Goal: Task Accomplishment & Management: Complete application form

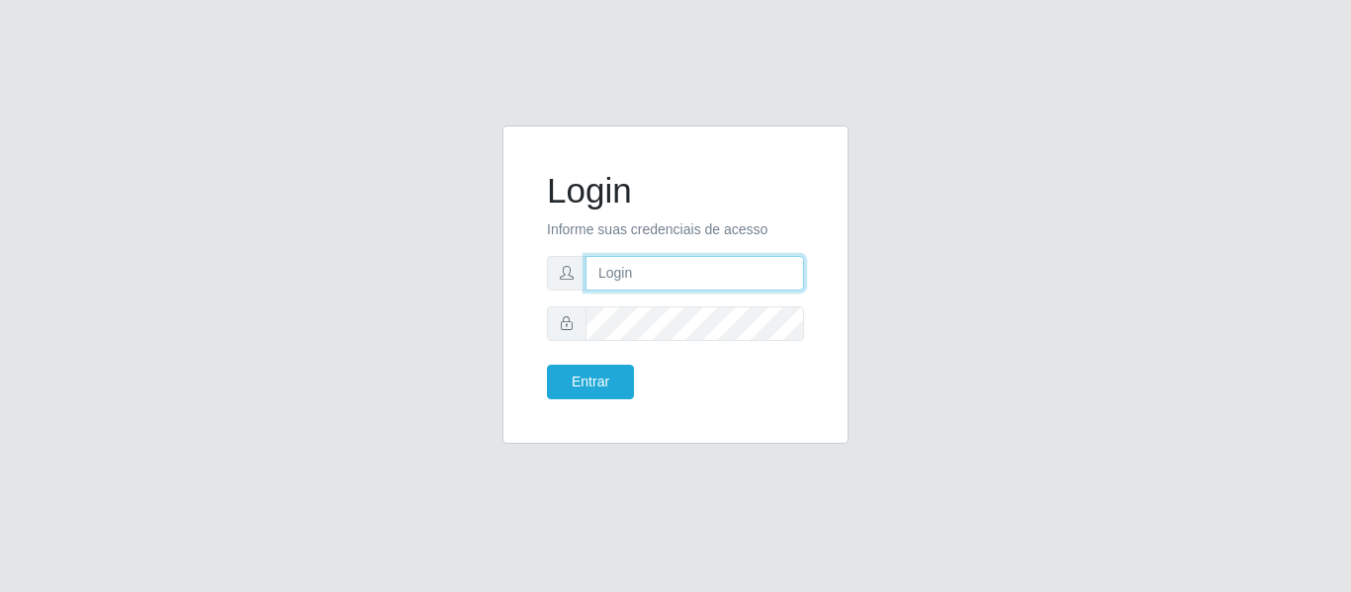
click at [700, 279] on input "text" at bounding box center [694, 273] width 218 height 35
type input "[PERSON_NAME][EMAIL_ADDRESS][DOMAIN_NAME]"
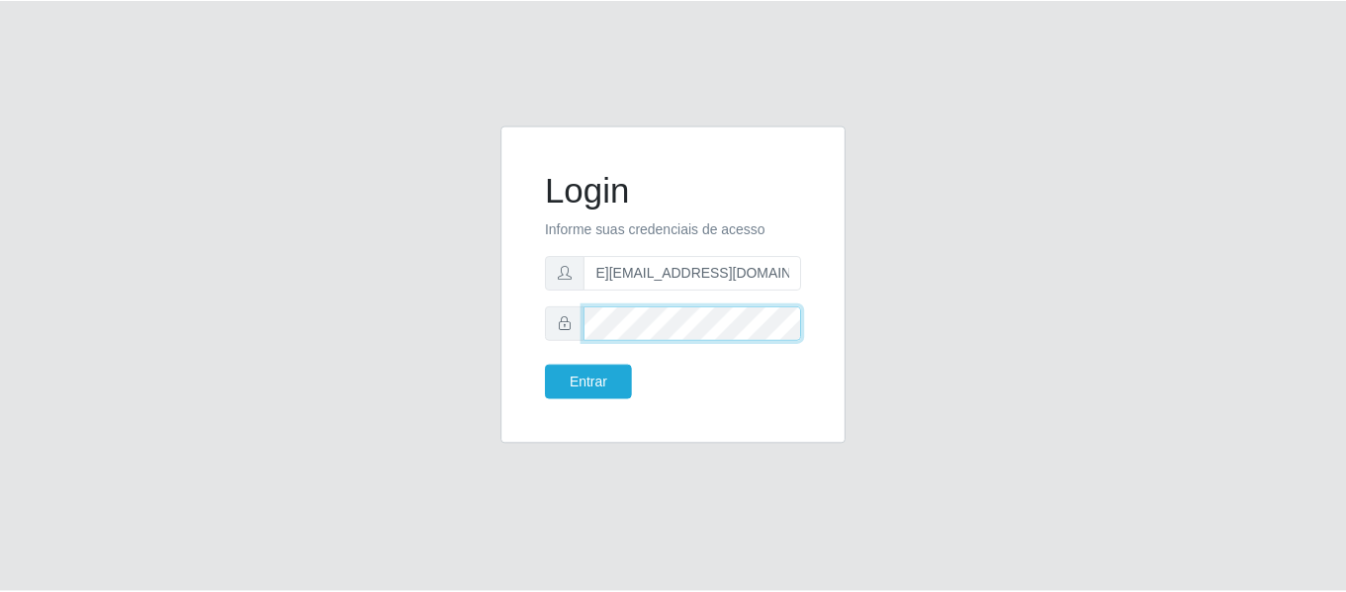
scroll to position [0, 0]
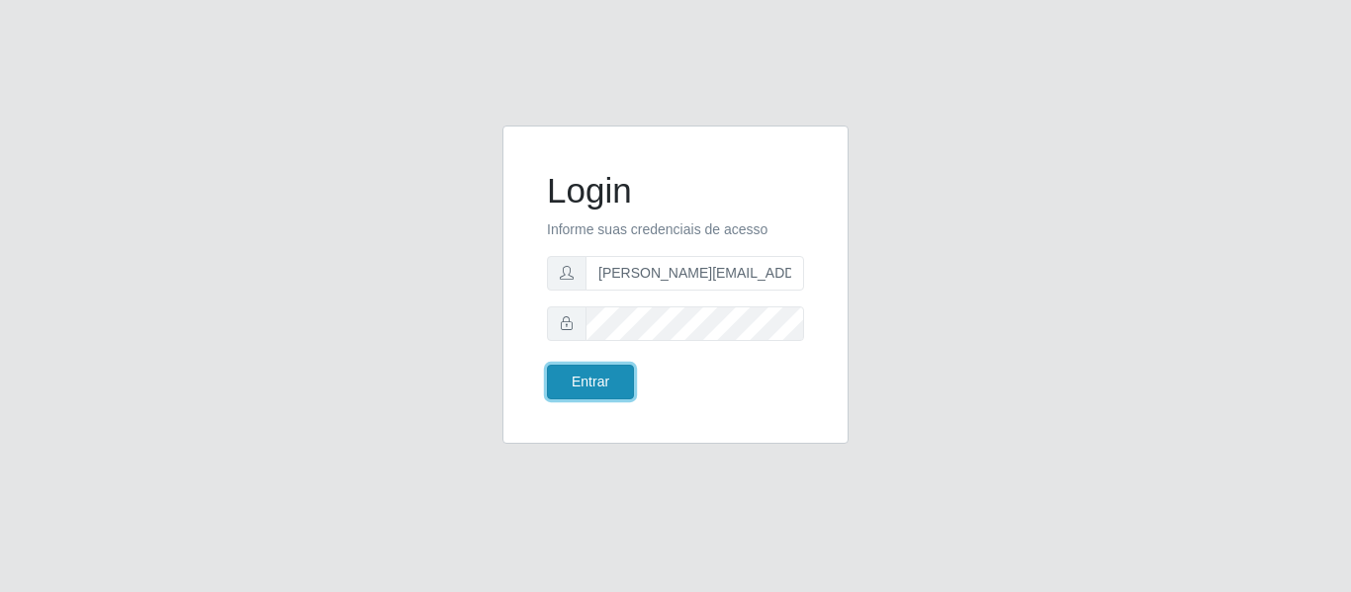
click at [610, 388] on button "Entrar" at bounding box center [590, 382] width 87 height 35
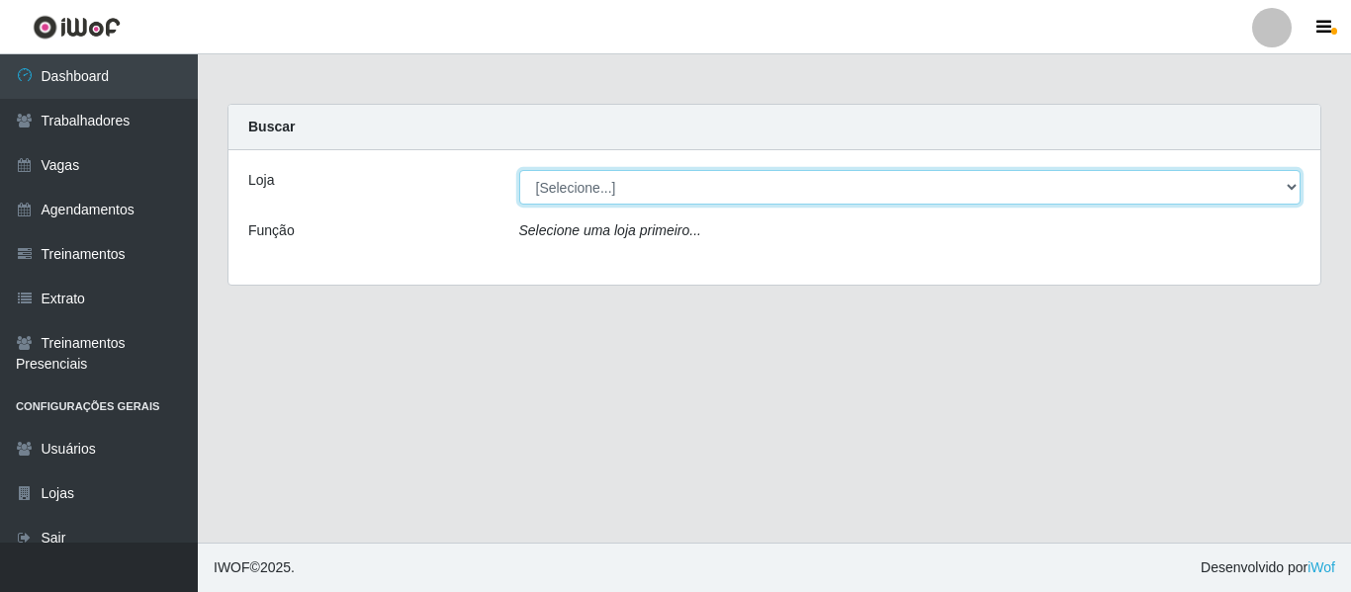
click at [1293, 185] on select "[Selecione...] Sempre Tem - [GEOGRAPHIC_DATA]" at bounding box center [910, 187] width 782 height 35
select select "508"
click at [519, 170] on select "[Selecione...] Sempre Tem - [GEOGRAPHIC_DATA]" at bounding box center [910, 187] width 782 height 35
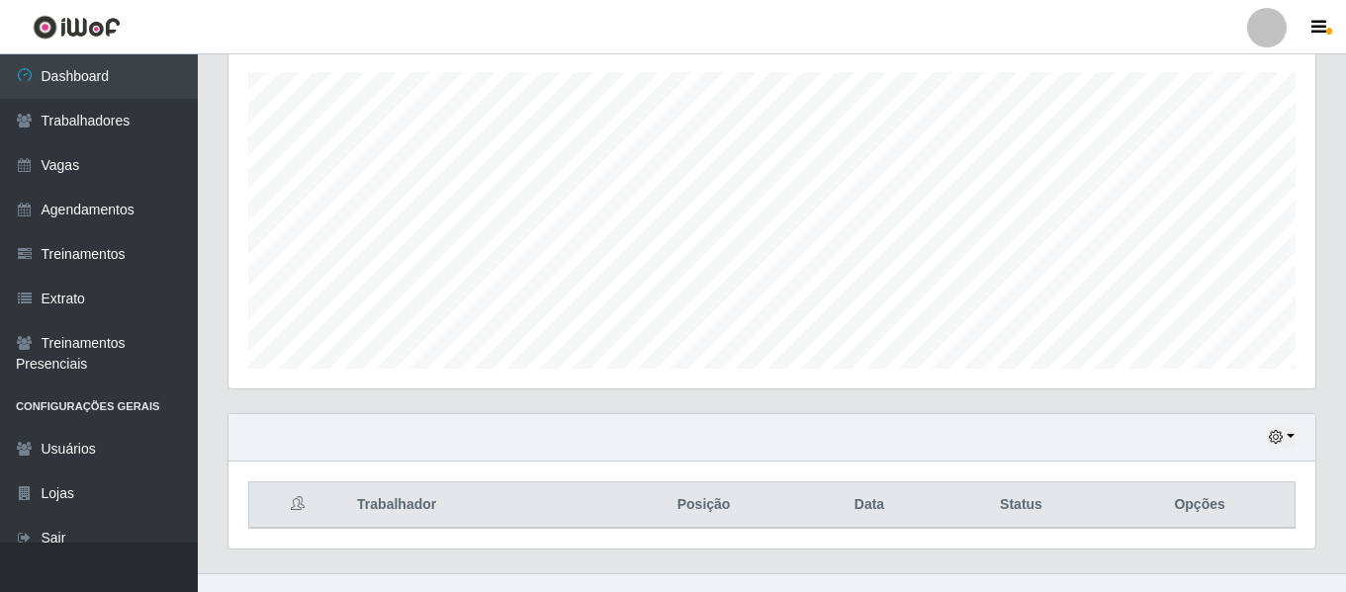
scroll to position [369, 0]
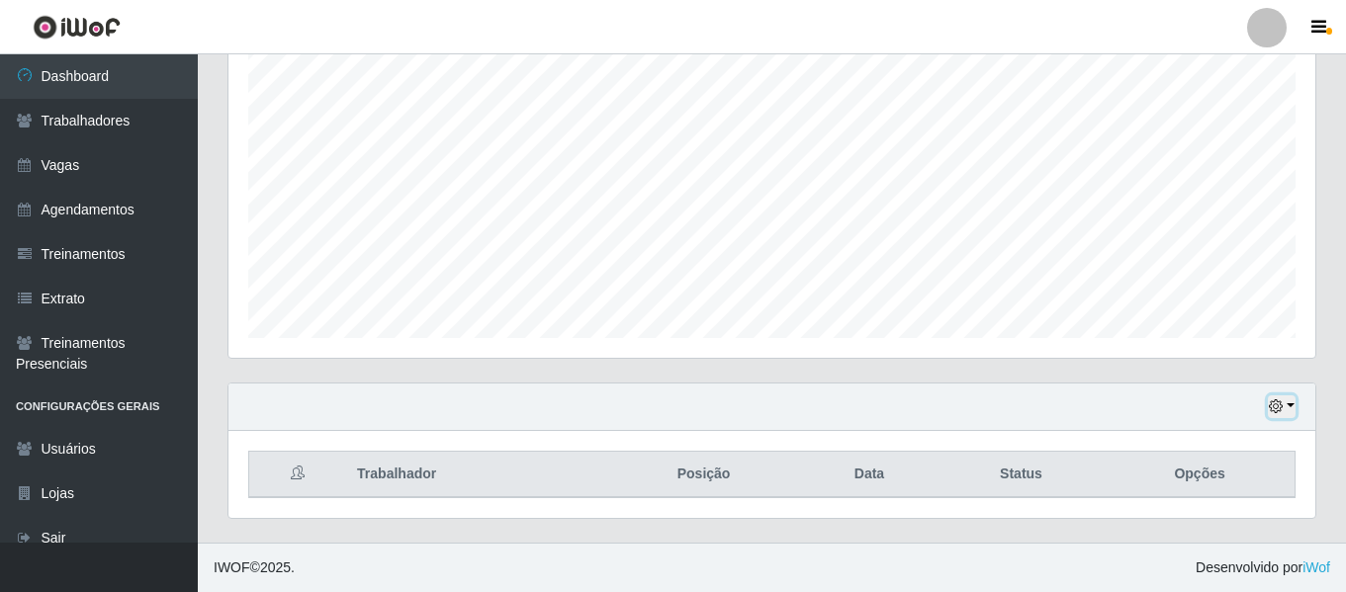
click at [1287, 405] on button "button" at bounding box center [1281, 406] width 28 height 23
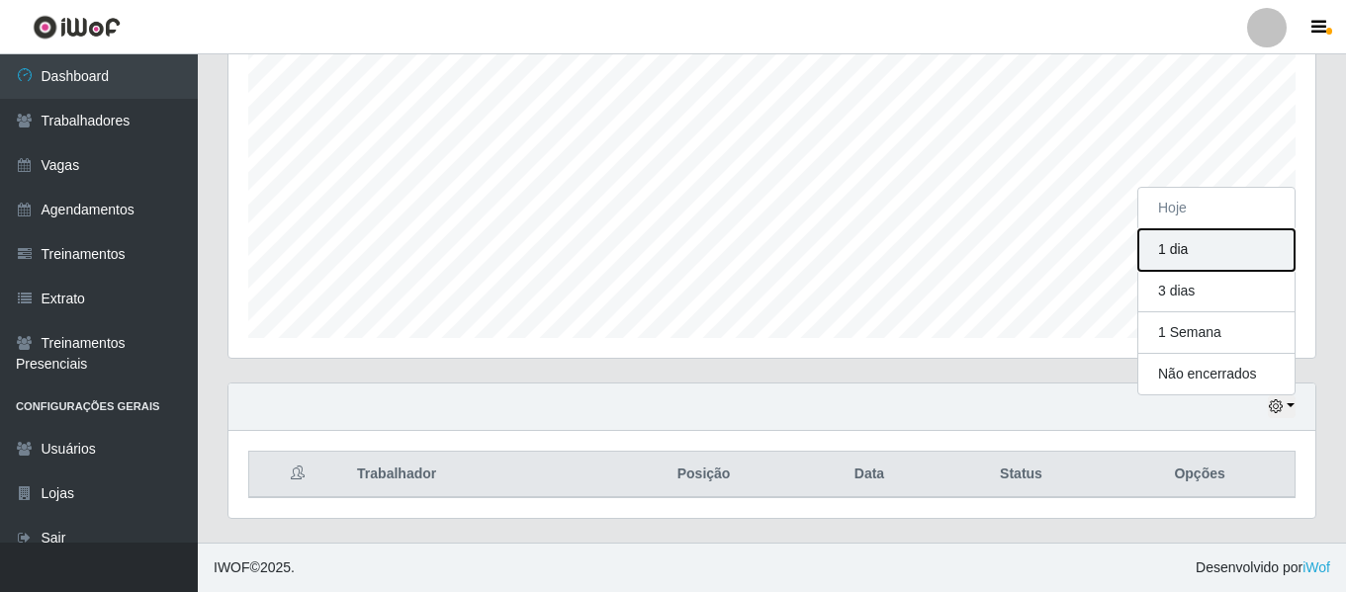
click at [1174, 252] on button "1 dia" at bounding box center [1216, 250] width 156 height 42
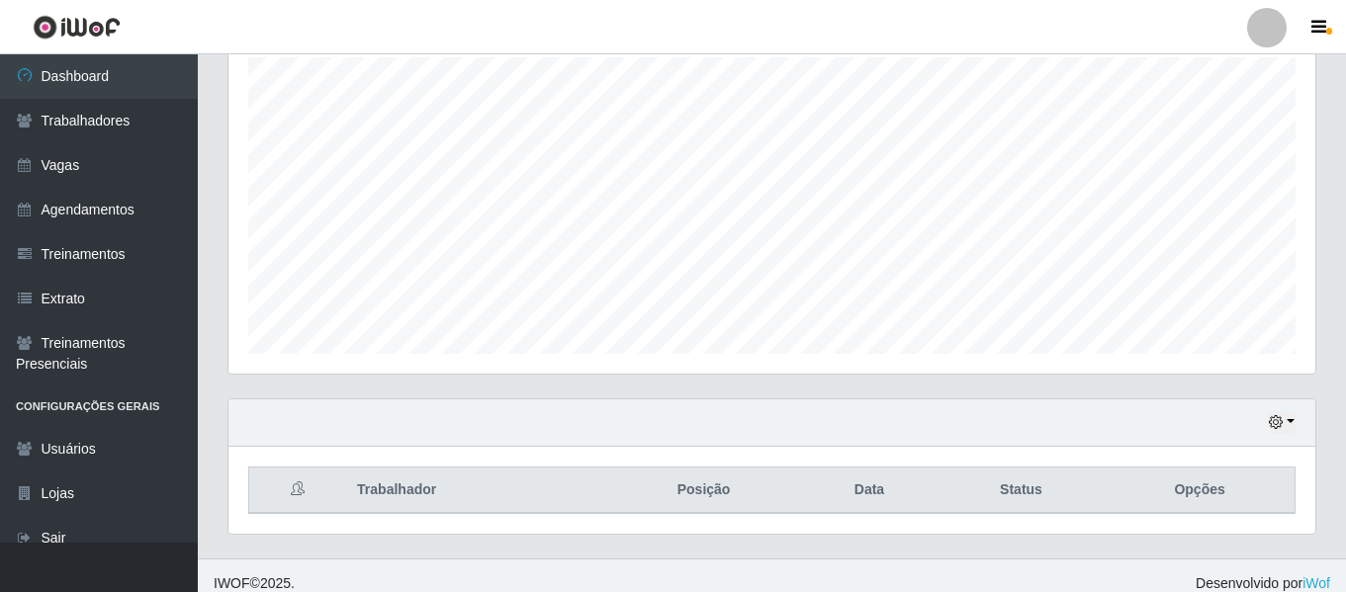
scroll to position [351, 0]
click at [39, 207] on link "Agendamentos" at bounding box center [99, 210] width 198 height 44
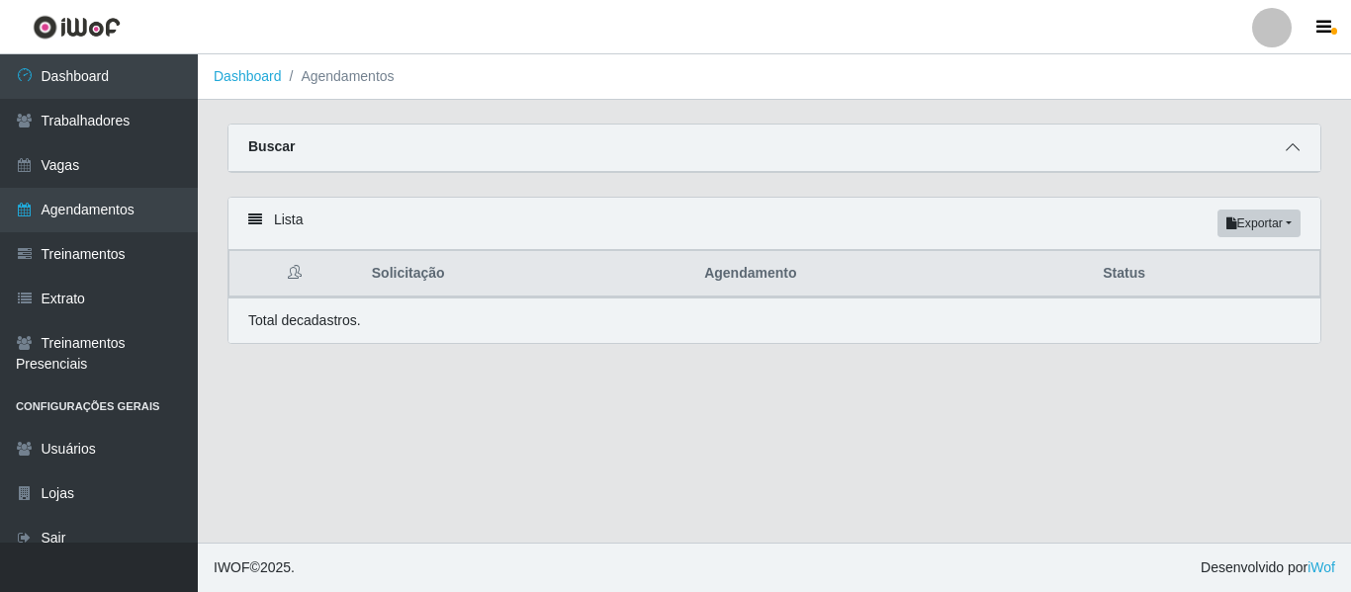
click at [1294, 146] on icon at bounding box center [1292, 147] width 14 height 14
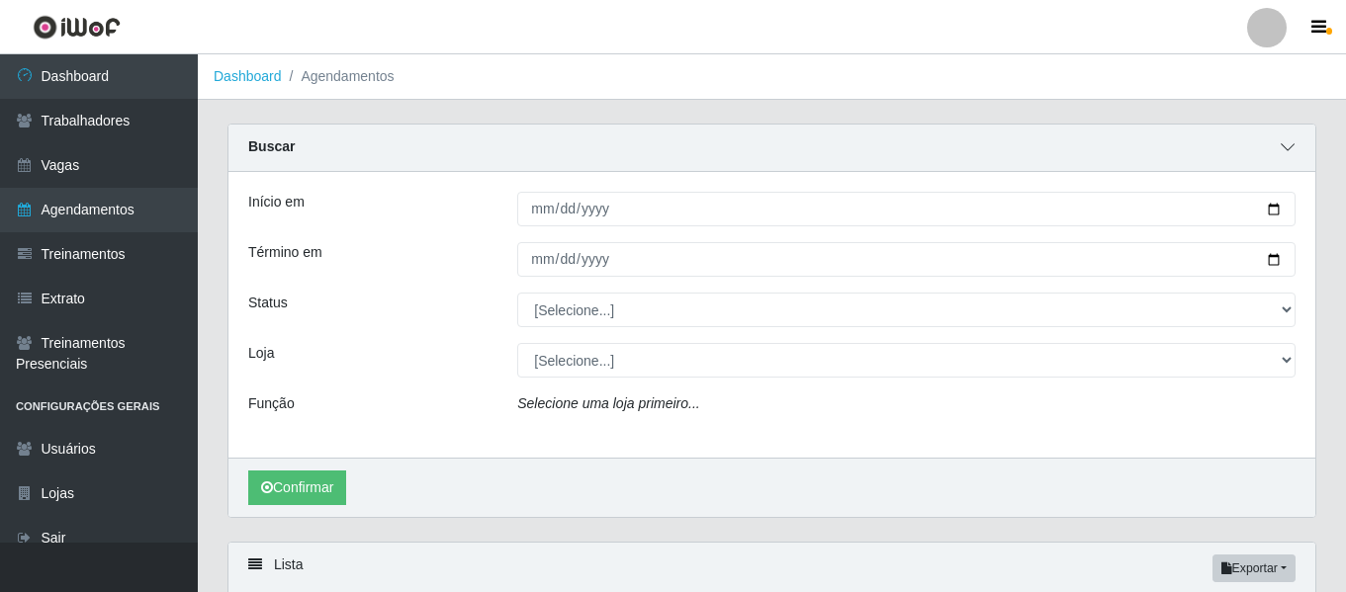
click at [1294, 146] on span at bounding box center [1287, 147] width 24 height 23
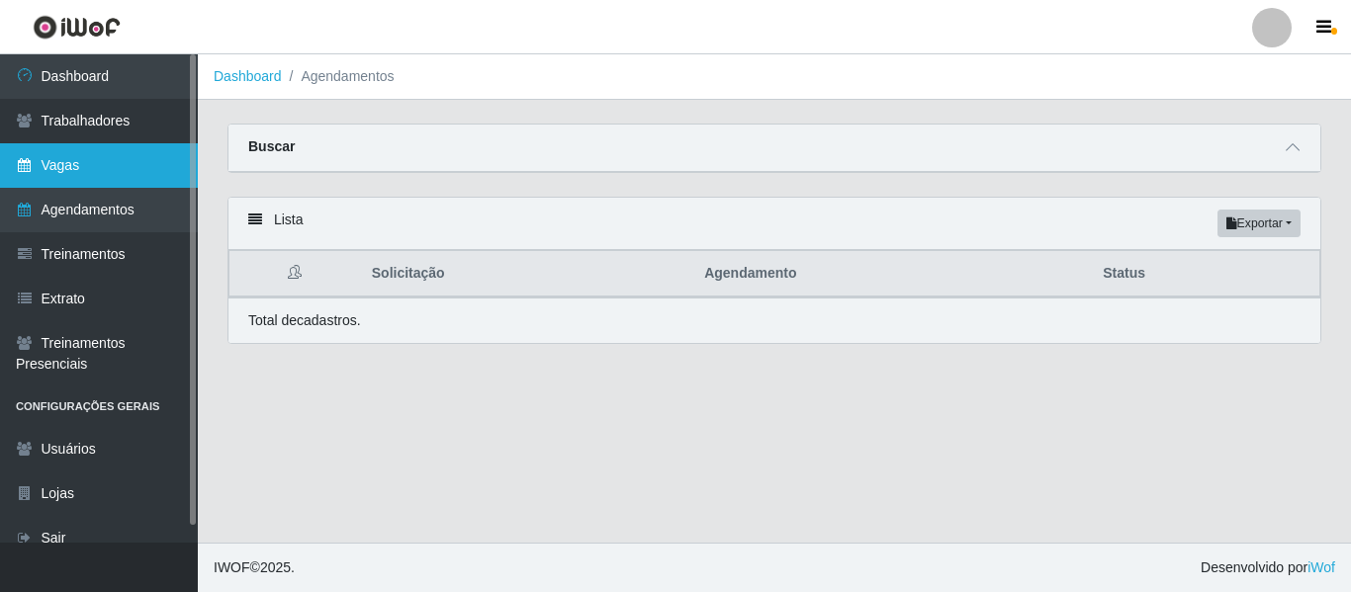
click at [83, 172] on link "Vagas" at bounding box center [99, 165] width 198 height 44
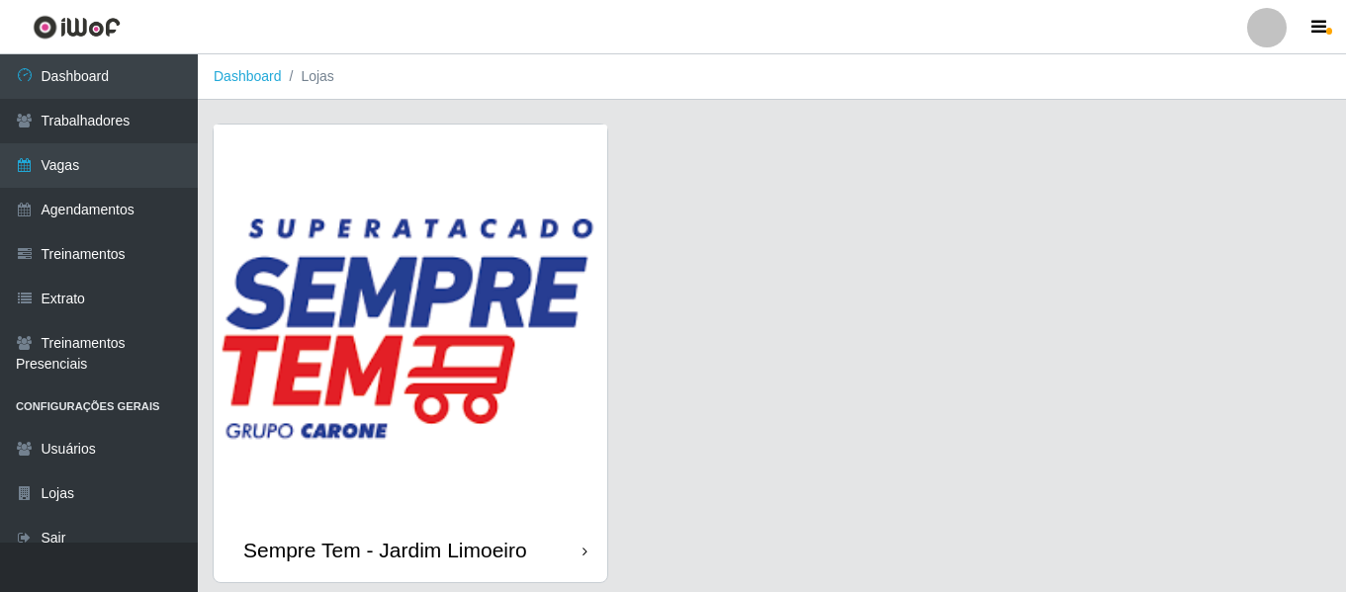
click at [576, 551] on div "Sempre Tem - Jardim Limoeiro" at bounding box center [410, 550] width 393 height 64
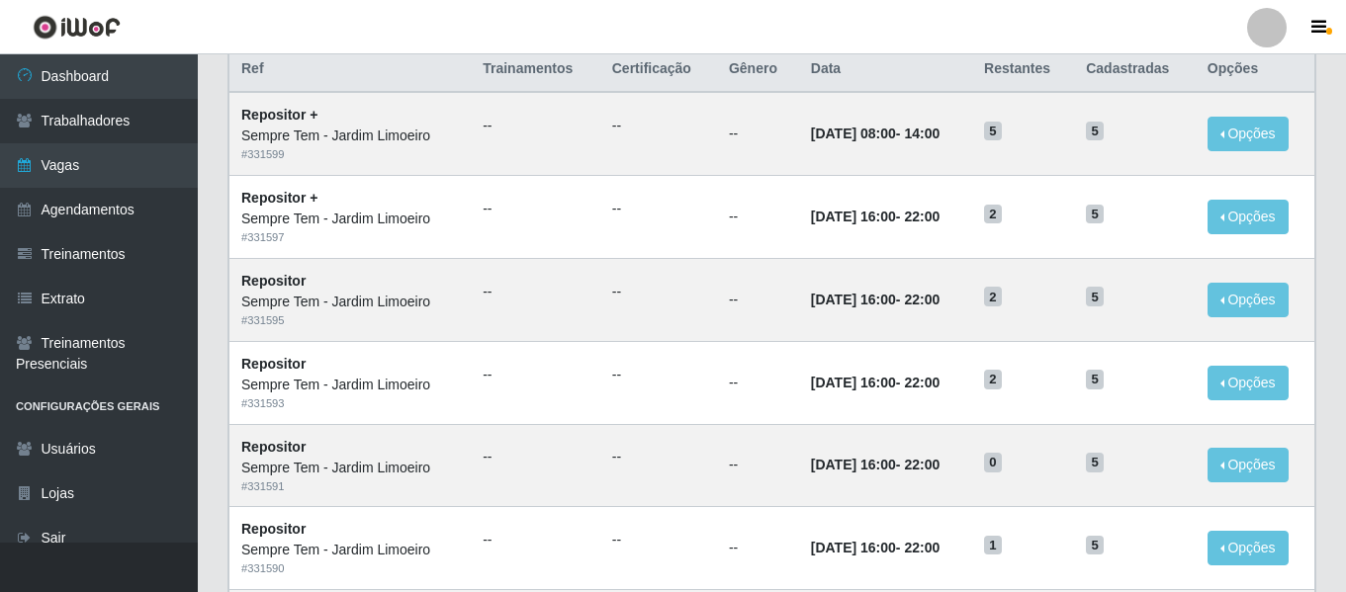
scroll to position [210, 0]
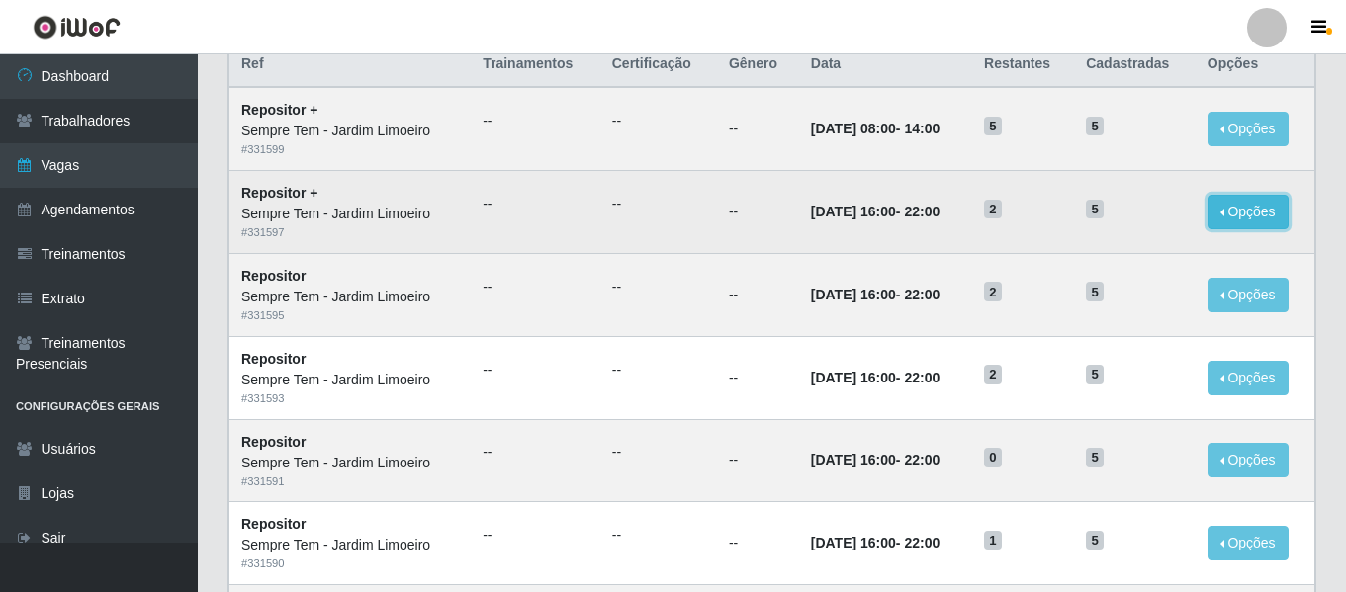
click at [1242, 215] on button "Opções" at bounding box center [1247, 212] width 81 height 35
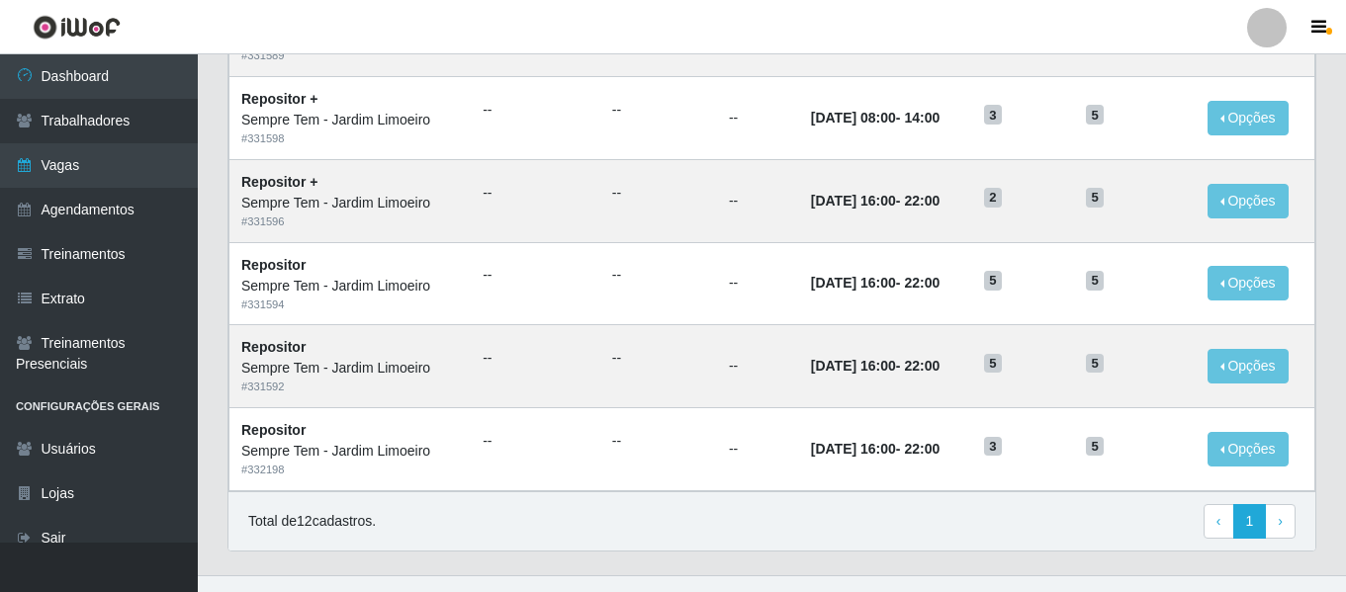
scroll to position [834, 0]
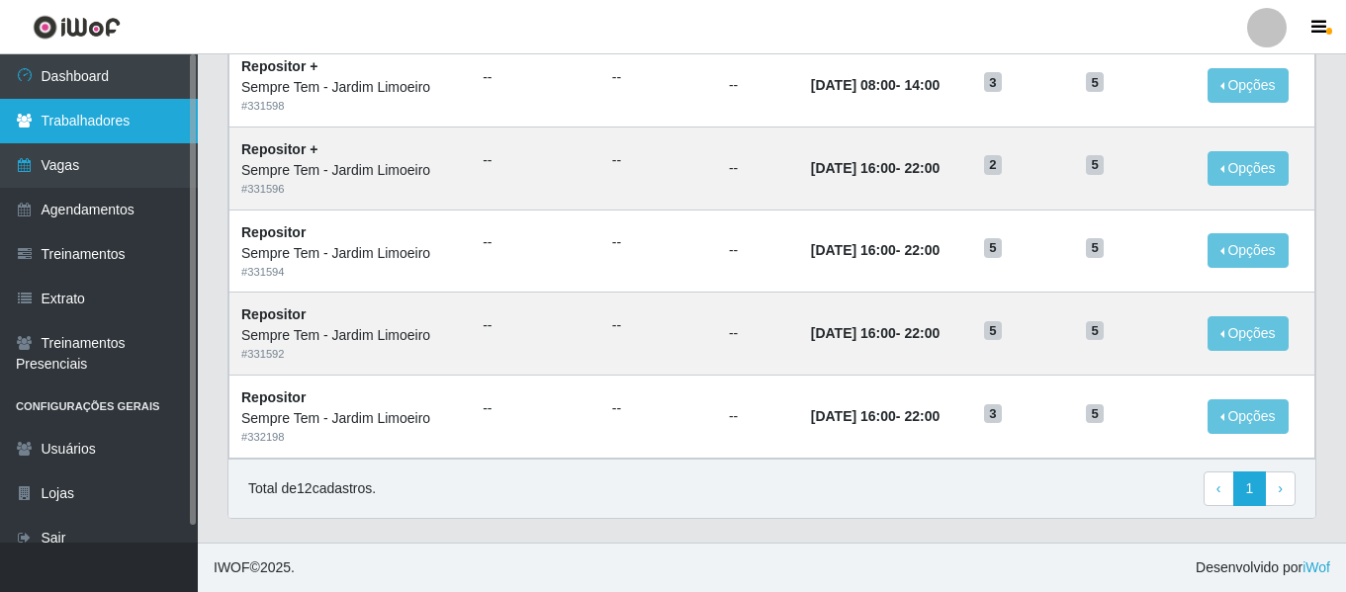
click at [89, 124] on link "Trabalhadores" at bounding box center [99, 121] width 198 height 44
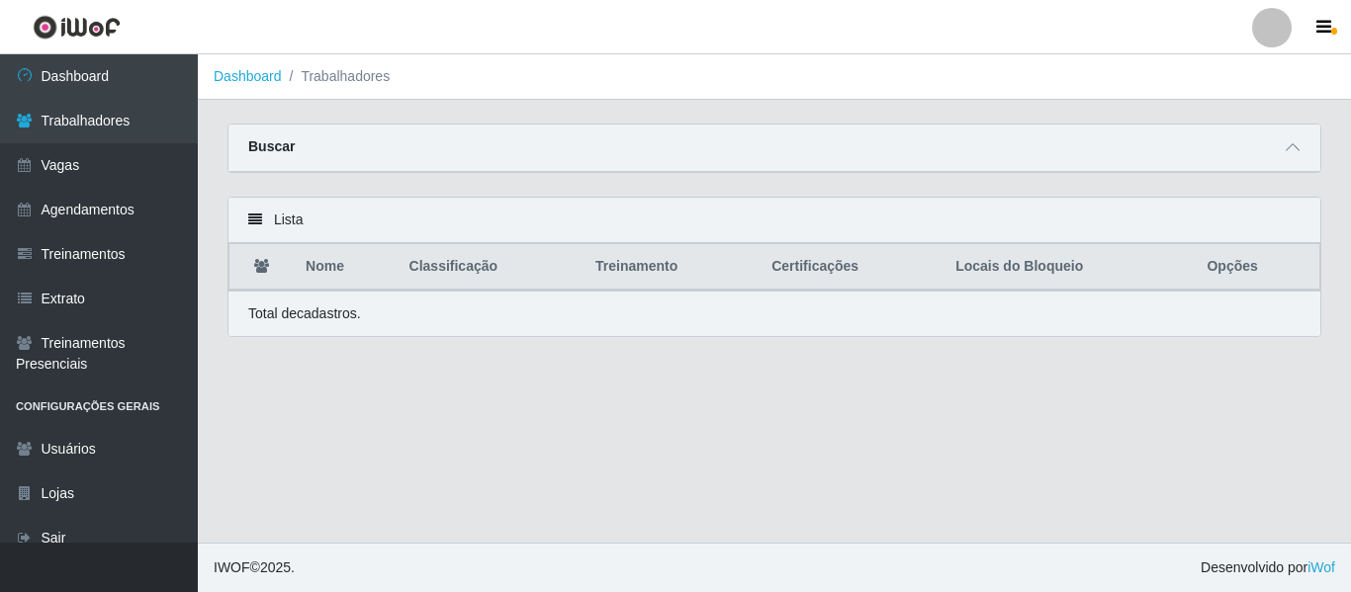
click at [254, 218] on icon at bounding box center [255, 220] width 14 height 14
click at [309, 320] on p "Total de cadastros." at bounding box center [304, 314] width 113 height 21
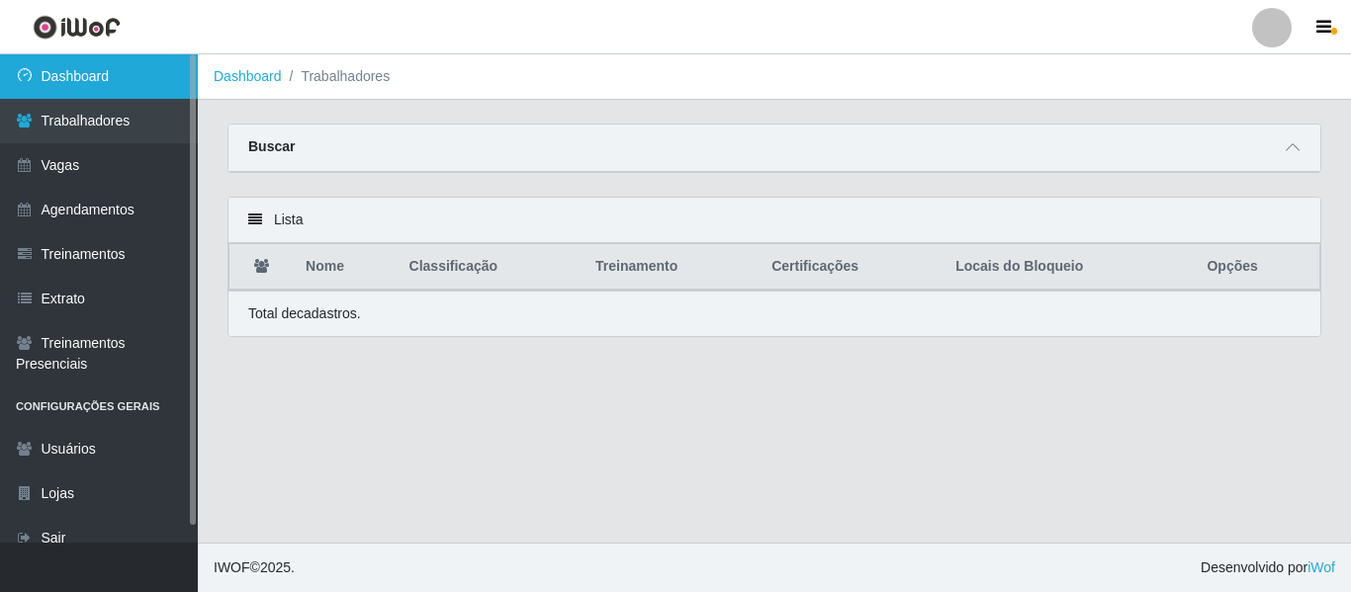
click at [77, 75] on link "Dashboard" at bounding box center [99, 76] width 198 height 44
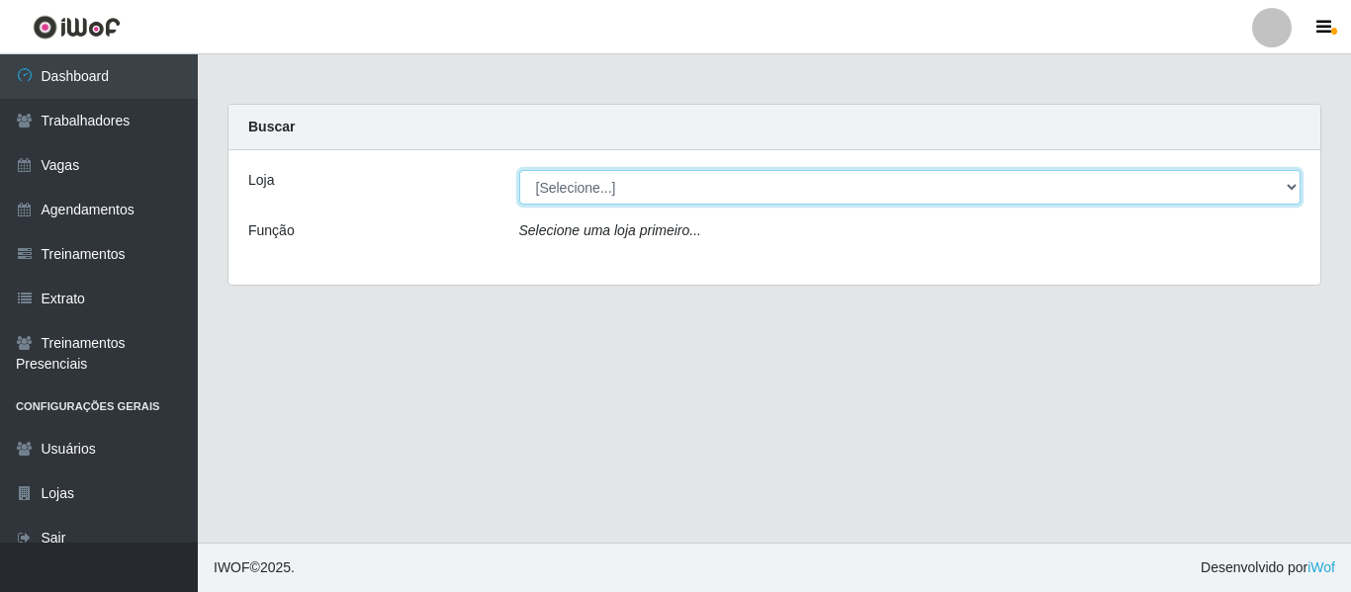
click at [1286, 187] on select "[Selecione...] Sempre Tem - [GEOGRAPHIC_DATA]" at bounding box center [910, 187] width 782 height 35
select select "508"
click at [519, 170] on select "[Selecione...] Sempre Tem - [GEOGRAPHIC_DATA]" at bounding box center [910, 187] width 782 height 35
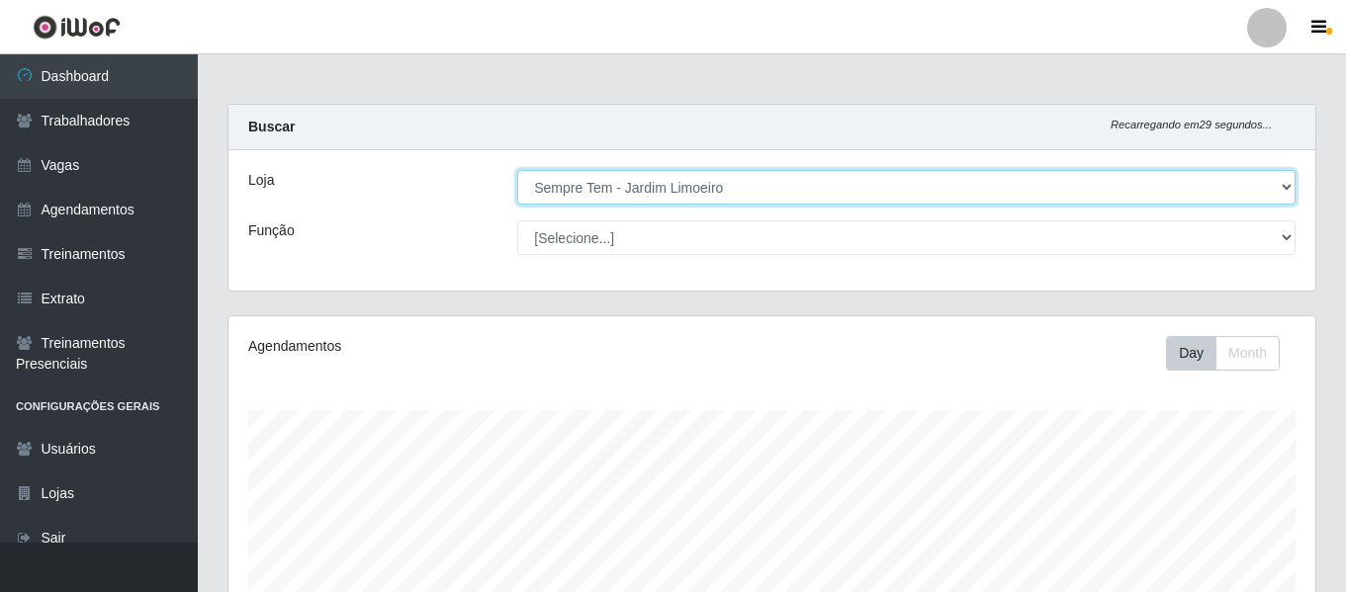
scroll to position [410, 1087]
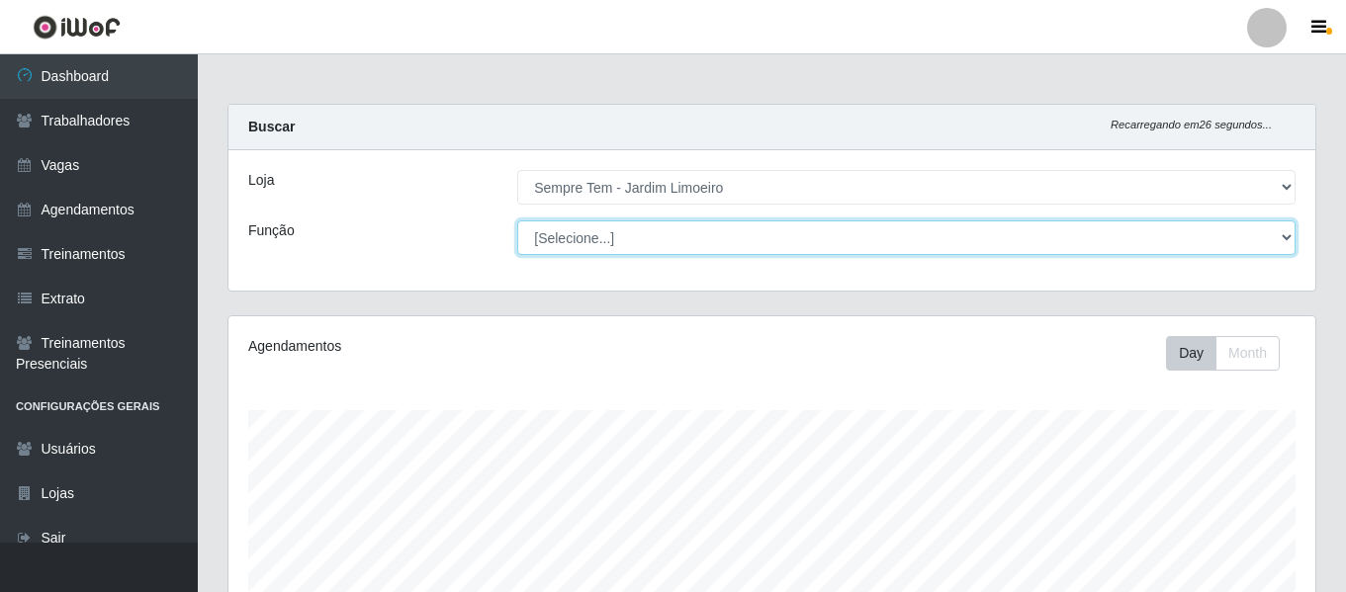
click at [1289, 238] on select "[Selecione...] Embalador Embalador + Embalador ++ Repositor Repositor + Reposit…" at bounding box center [906, 237] width 778 height 35
select select "24"
click at [517, 220] on select "[Selecione...] Embalador Embalador + Embalador ++ Repositor Repositor + Reposit…" at bounding box center [906, 237] width 778 height 35
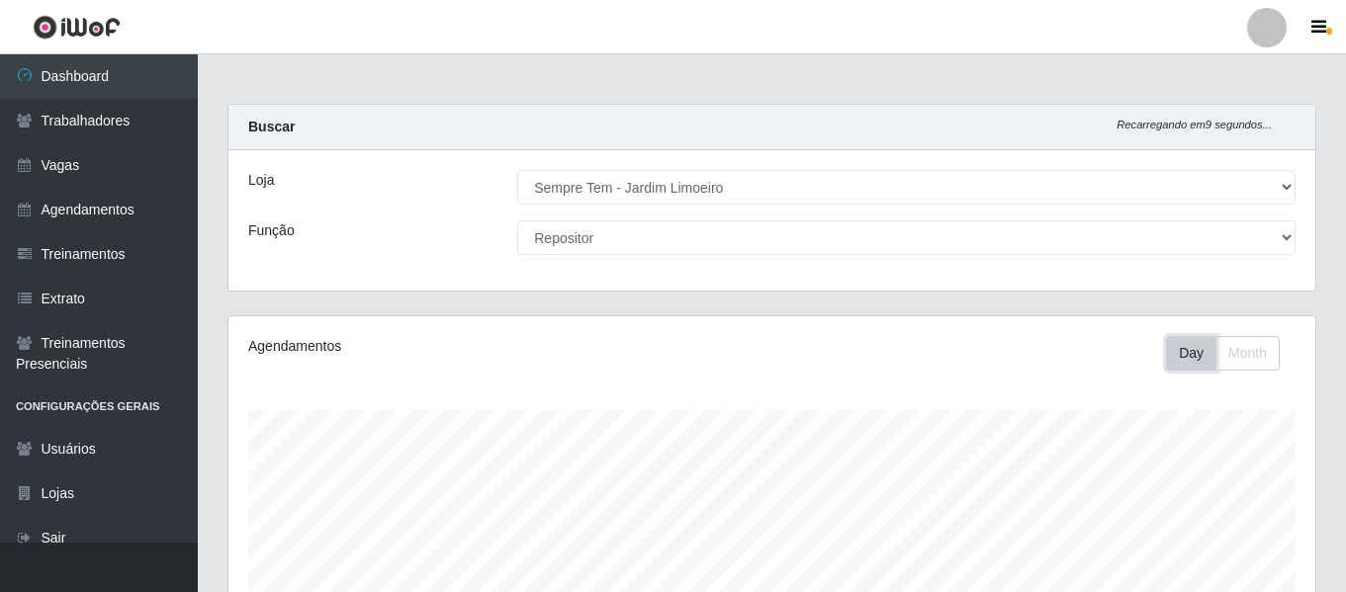
click at [1187, 355] on button "Day" at bounding box center [1191, 353] width 50 height 35
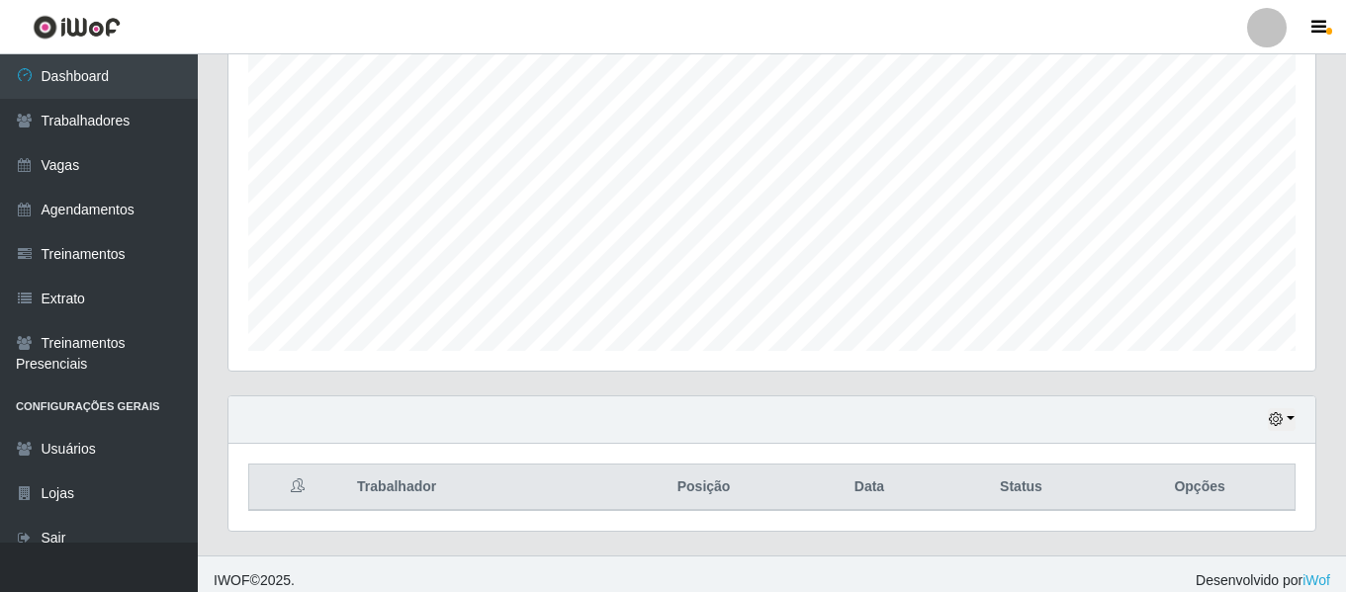
scroll to position [369, 0]
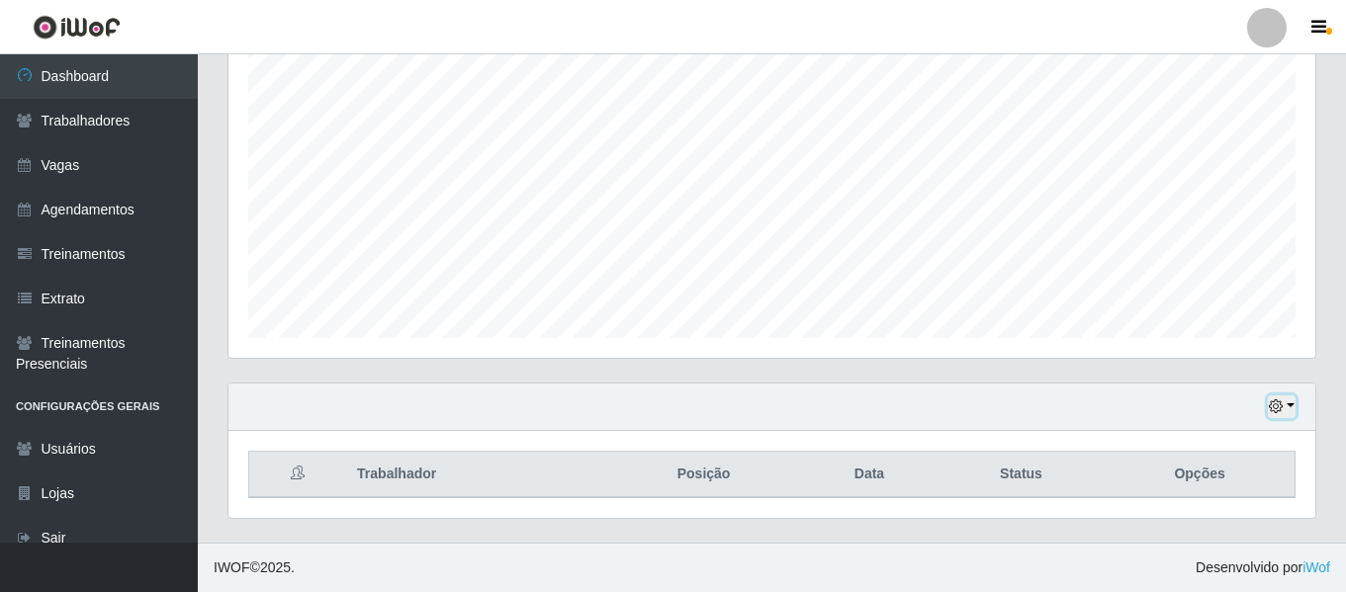
click at [1291, 409] on button "button" at bounding box center [1281, 406] width 28 height 23
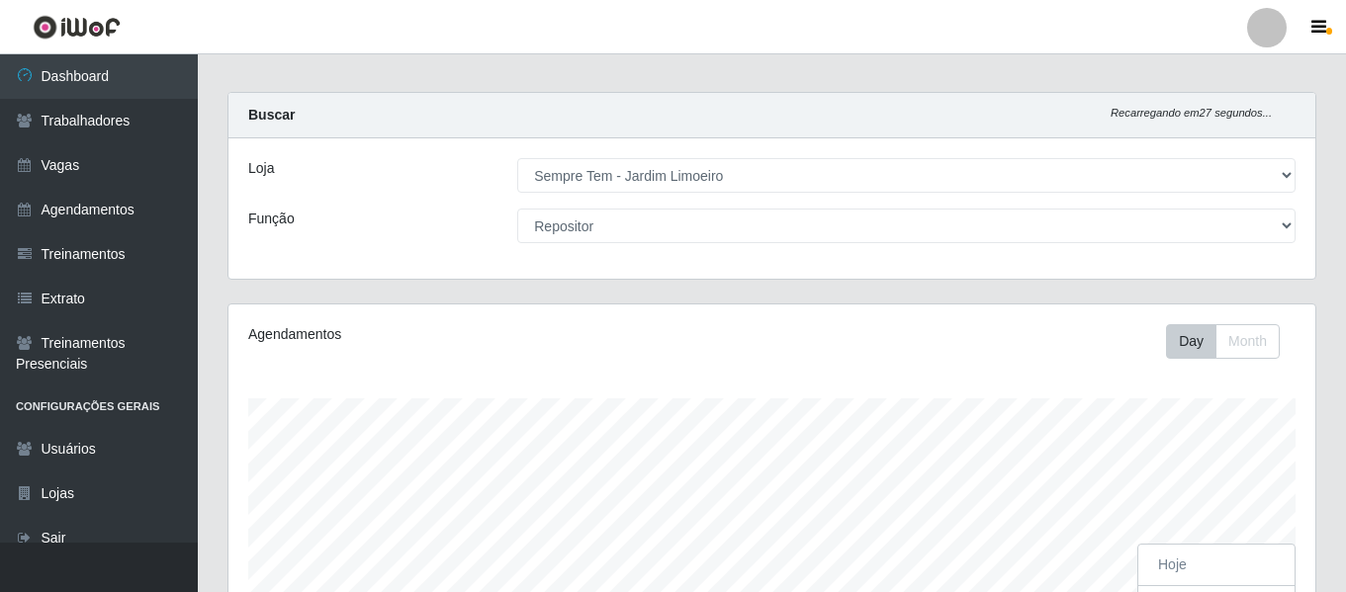
scroll to position [10, 0]
click at [1240, 345] on button "Month" at bounding box center [1247, 343] width 64 height 35
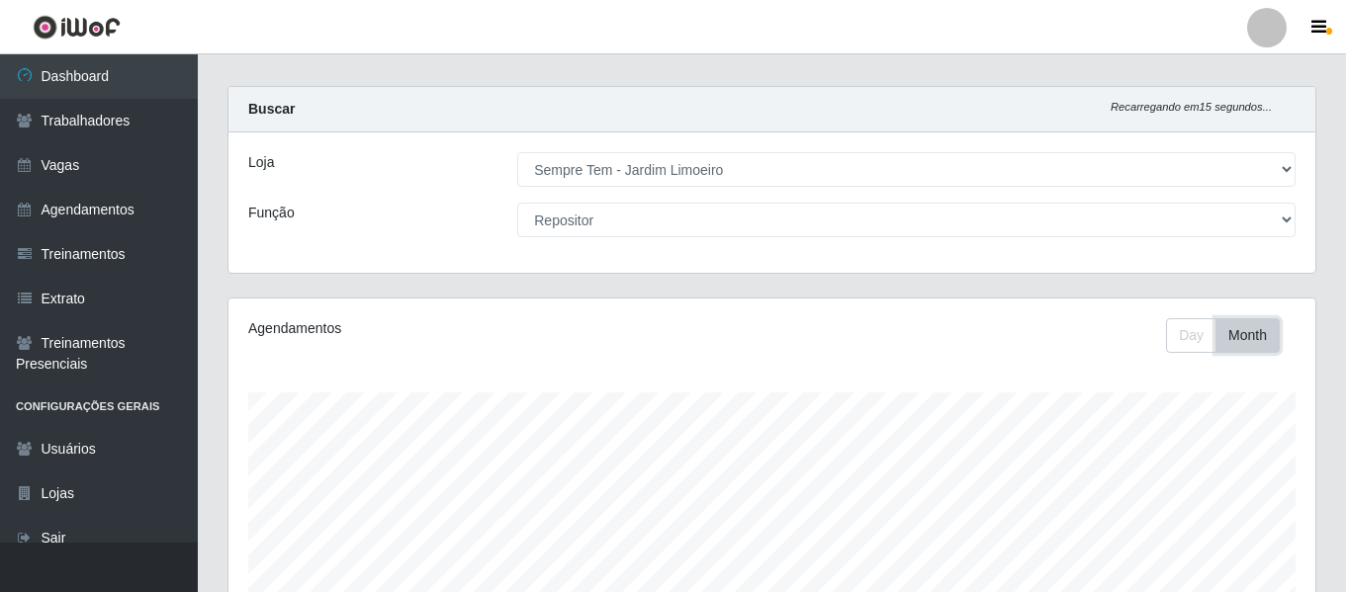
scroll to position [0, 0]
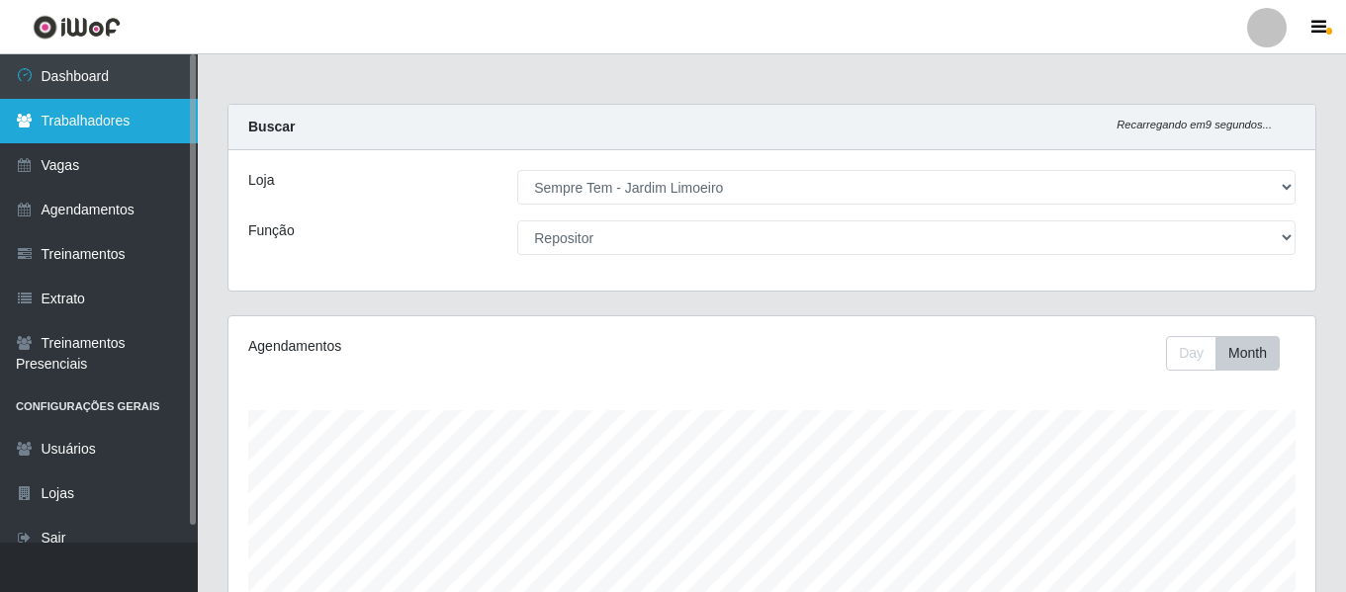
click at [61, 126] on link "Trabalhadores" at bounding box center [99, 121] width 198 height 44
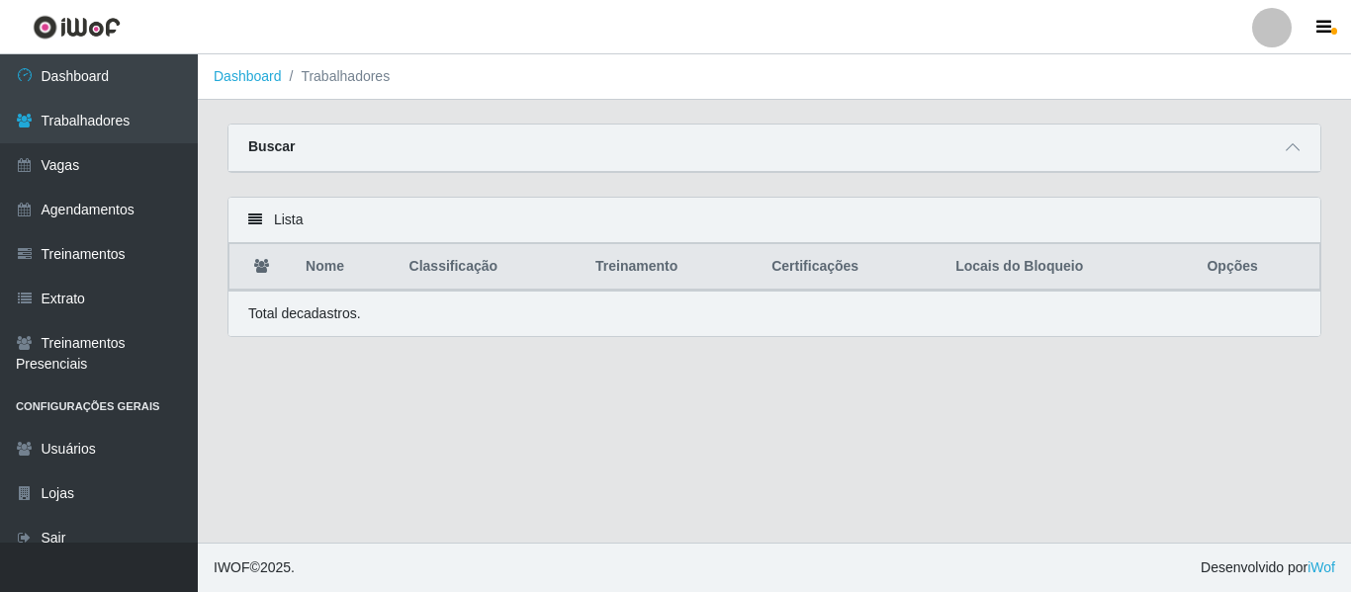
click at [254, 225] on icon at bounding box center [255, 220] width 14 height 14
click at [1297, 154] on icon at bounding box center [1292, 147] width 14 height 14
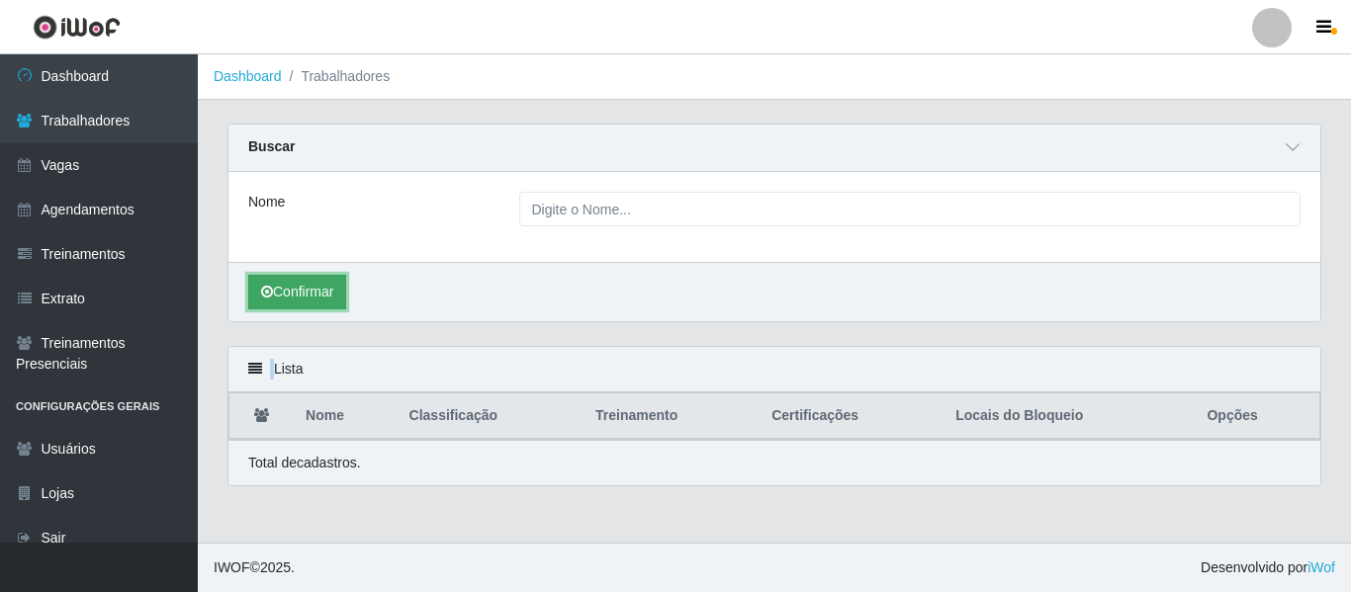
click at [298, 297] on button "Confirmar" at bounding box center [297, 292] width 98 height 35
click at [1302, 151] on span at bounding box center [1292, 147] width 24 height 23
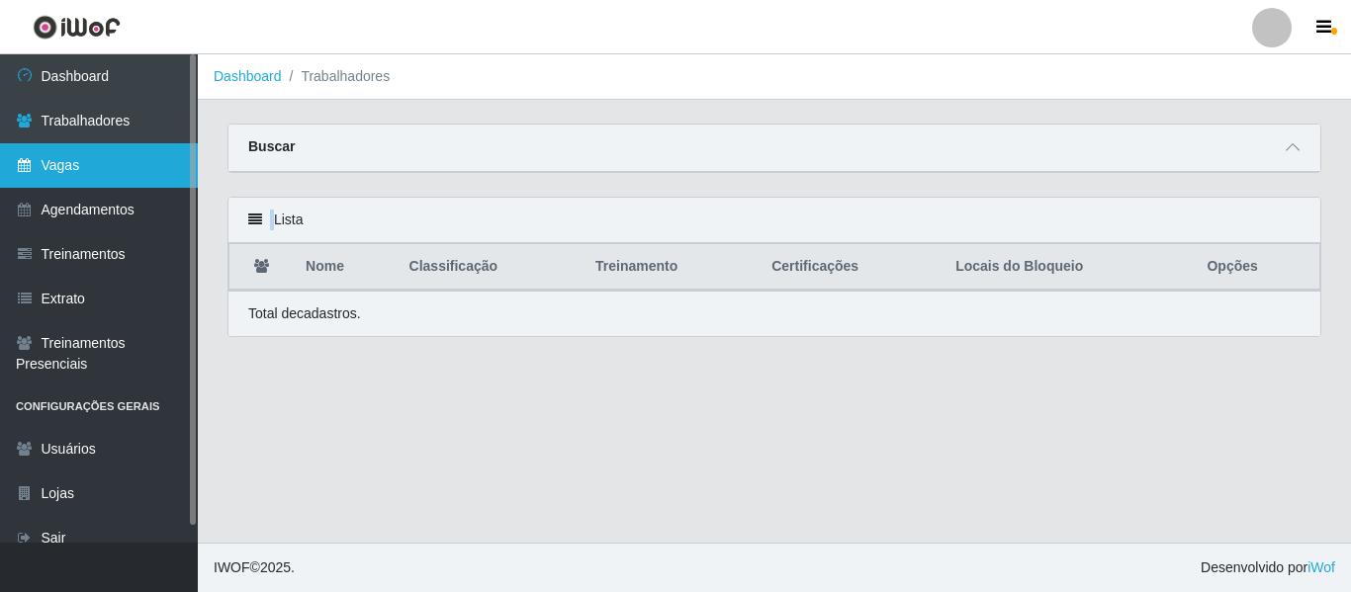
click at [64, 170] on link "Vagas" at bounding box center [99, 165] width 198 height 44
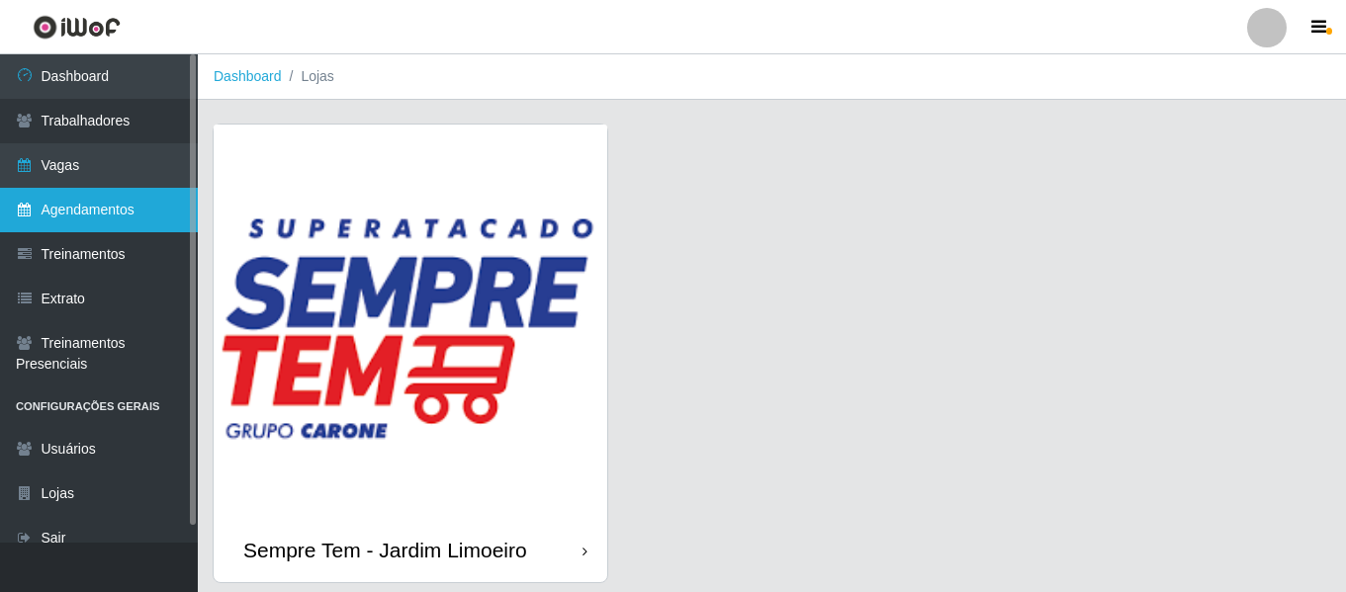
click at [81, 218] on link "Agendamentos" at bounding box center [99, 210] width 198 height 44
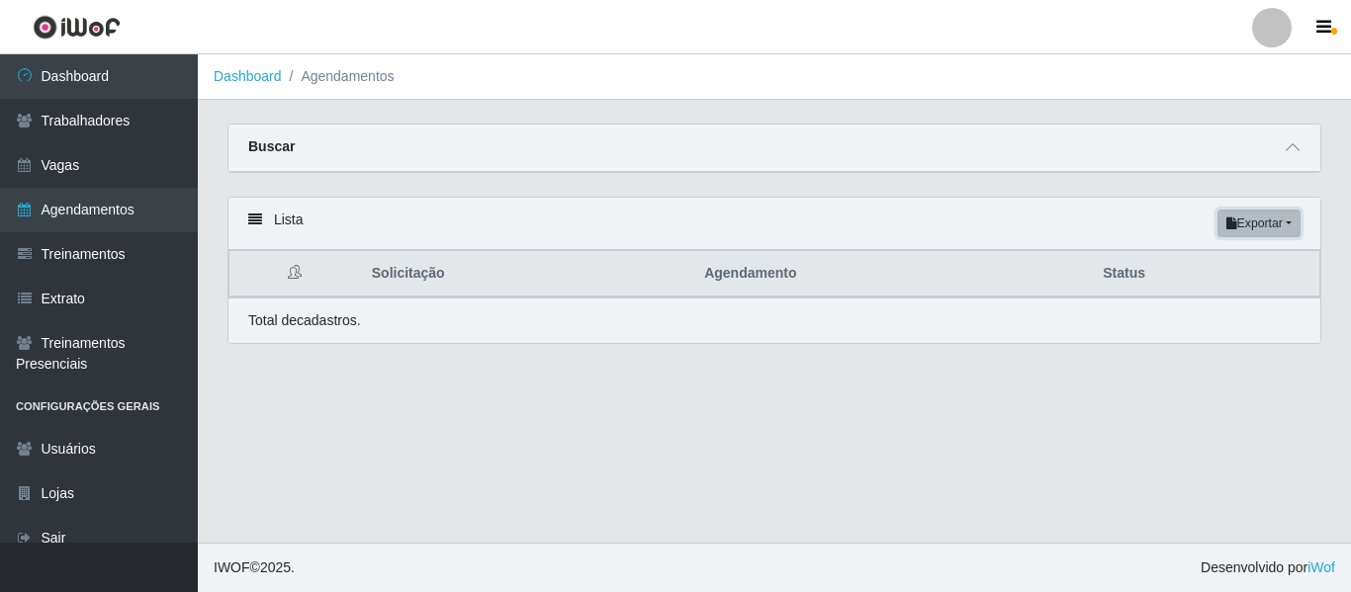
click at [1289, 225] on button "Exportar" at bounding box center [1258, 224] width 83 height 28
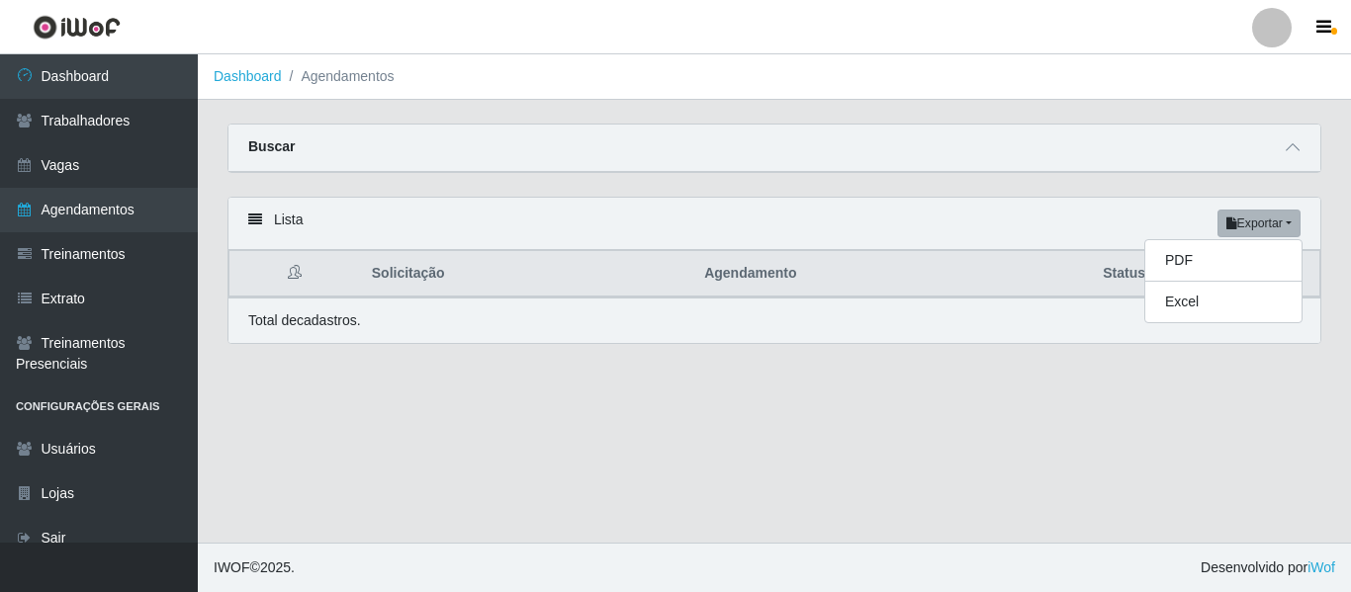
click at [1266, 395] on main "Dashboard Agendamentos Carregando... Buscar Início em [GEOGRAPHIC_DATA] em Stat…" at bounding box center [774, 298] width 1153 height 488
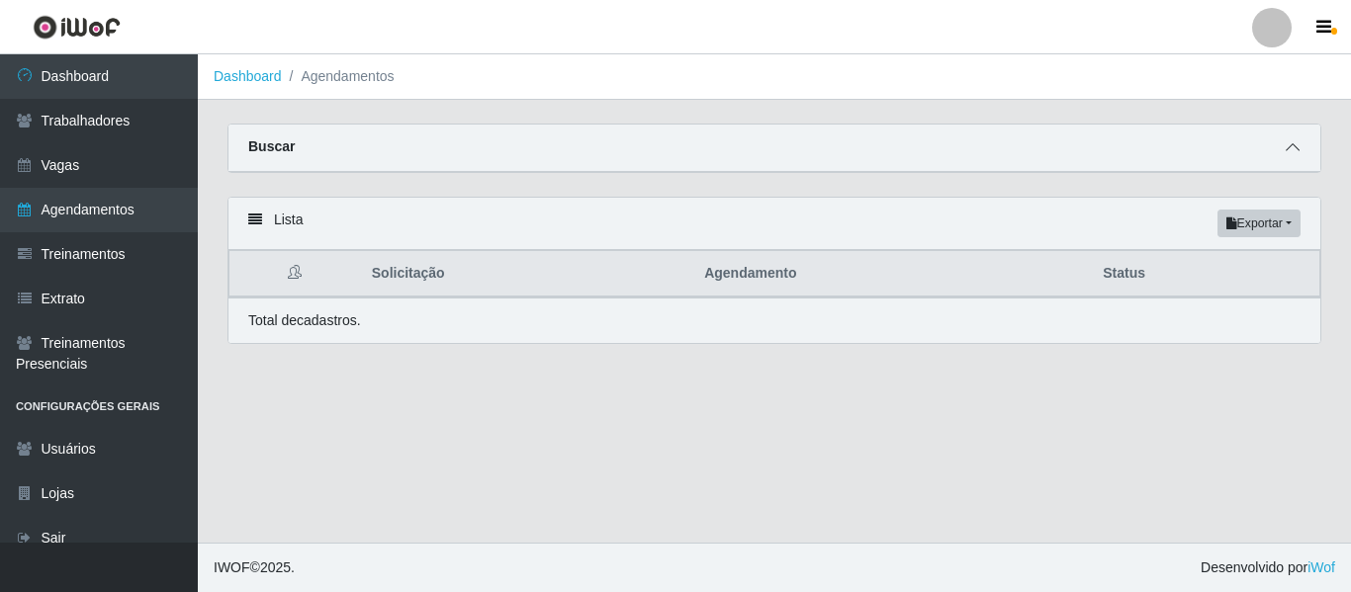
click at [1289, 150] on icon at bounding box center [1292, 147] width 14 height 14
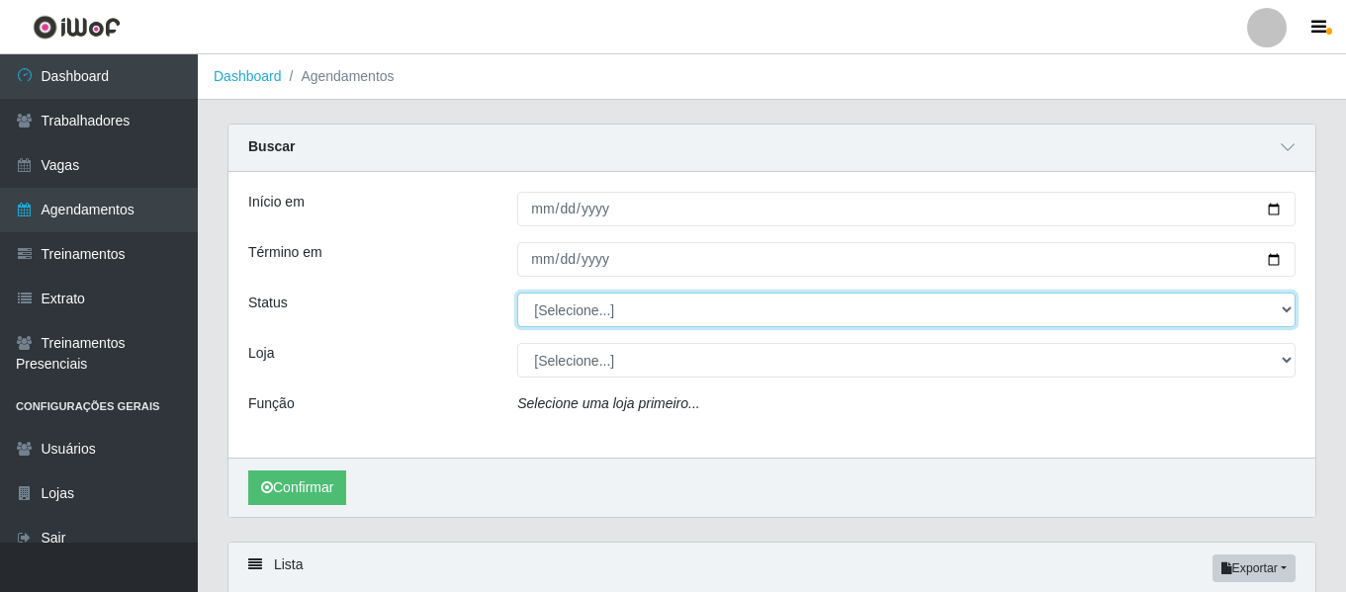
click at [1280, 310] on select "[Selecione...] AGENDADO AGUARDANDO LIBERAR EM ANDAMENTO EM REVISÃO FINALIZADO C…" at bounding box center [906, 310] width 778 height 35
click at [1286, 310] on select "[Selecione...] AGENDADO AGUARDANDO LIBERAR EM ANDAMENTO EM REVISÃO FINALIZADO C…" at bounding box center [906, 310] width 778 height 35
select select "AGENDADO"
click at [517, 294] on select "[Selecione...] AGENDADO AGUARDANDO LIBERAR EM ANDAMENTO EM REVISÃO FINALIZADO C…" at bounding box center [906, 310] width 778 height 35
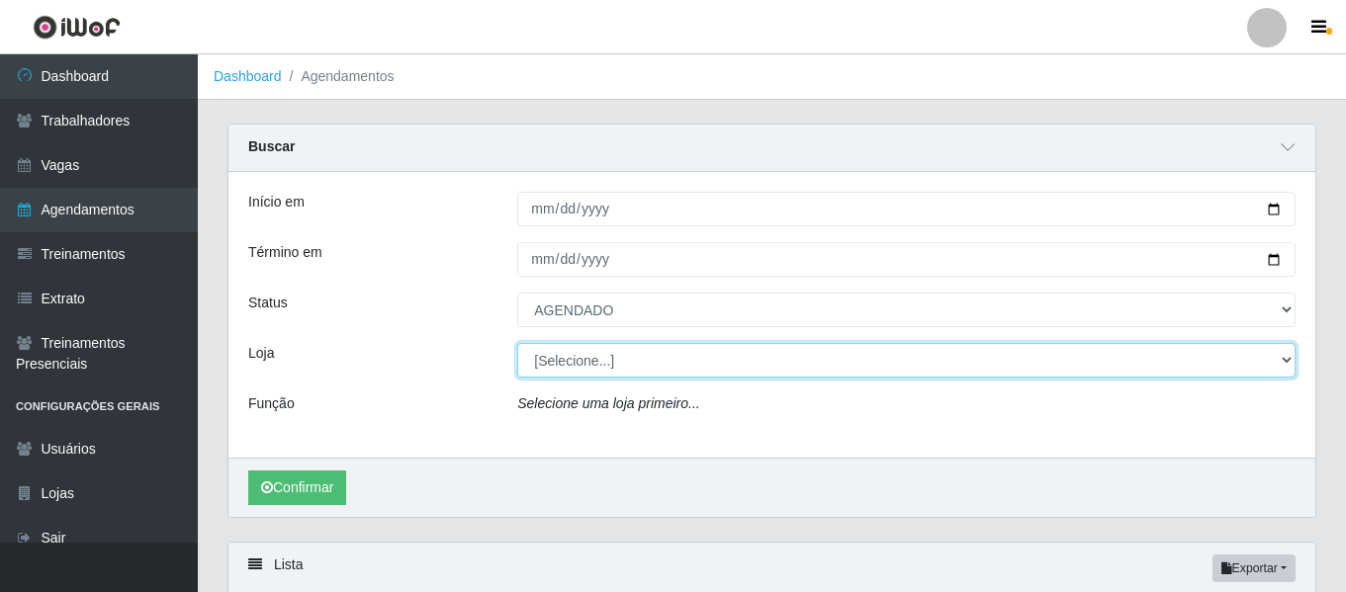
click at [1288, 363] on select "[Selecione...] Sempre Tem - [GEOGRAPHIC_DATA]" at bounding box center [906, 360] width 778 height 35
select select "508"
click at [517, 344] on select "[Selecione...] Sempre Tem - [GEOGRAPHIC_DATA]" at bounding box center [906, 360] width 778 height 35
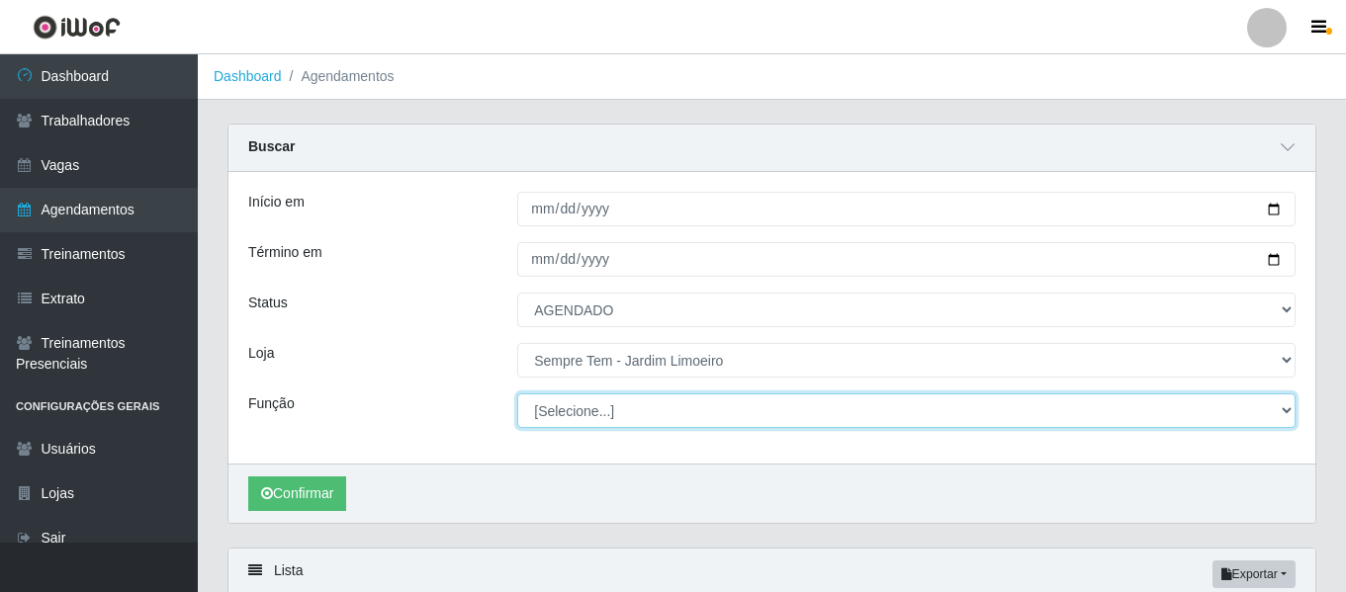
click at [1282, 409] on select "[Selecione...] Embalador Embalador + Embalador ++ Repositor Repositor + Reposit…" at bounding box center [906, 410] width 778 height 35
select select "24"
click at [517, 394] on select "[Selecione...] Embalador Embalador + Embalador ++ Repositor Repositor + Reposit…" at bounding box center [906, 410] width 778 height 35
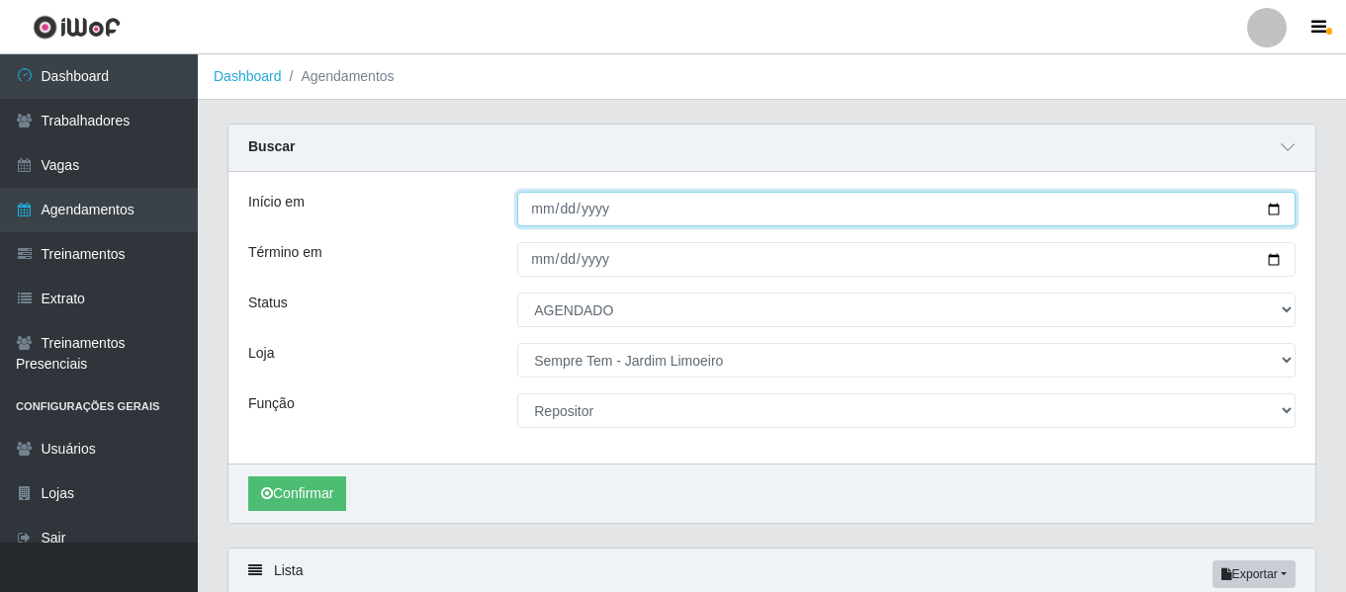
click at [1274, 211] on input "Início em" at bounding box center [906, 209] width 778 height 35
type input "[DATE]"
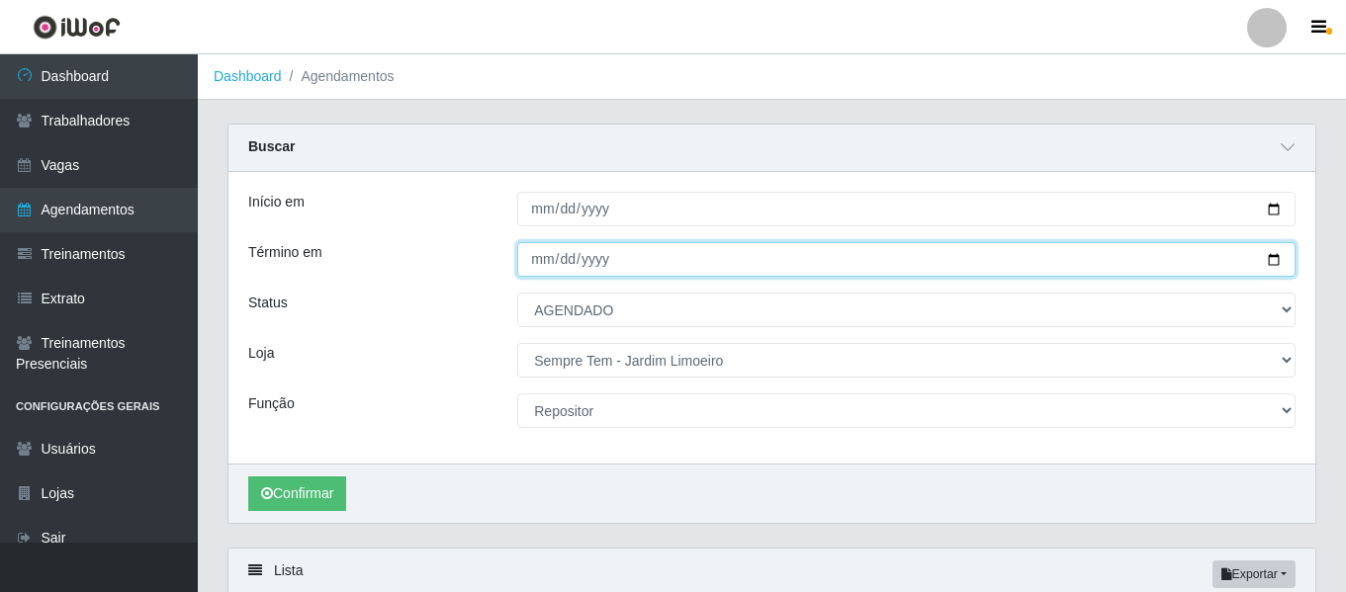
click at [630, 265] on input "Término em" at bounding box center [906, 259] width 778 height 35
click at [1280, 264] on input "Término em" at bounding box center [906, 259] width 778 height 35
type input "[DATE]"
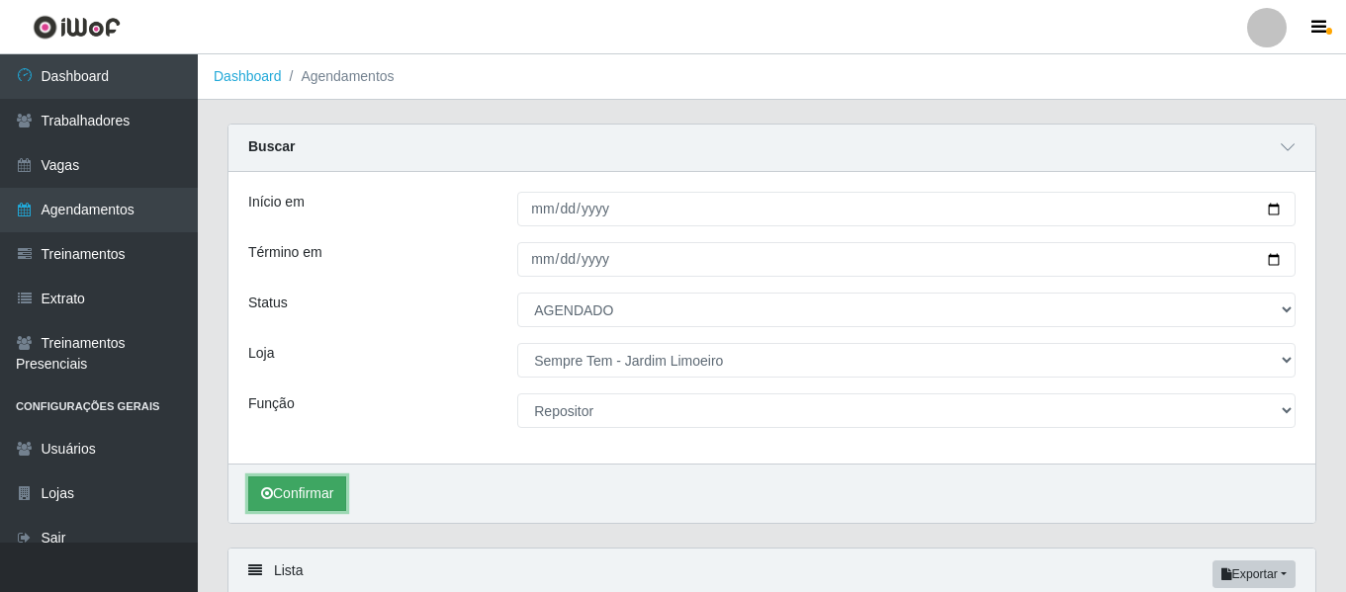
click at [316, 487] on button "Confirmar" at bounding box center [297, 494] width 98 height 35
click at [1320, 31] on icon "button" at bounding box center [1318, 28] width 15 height 18
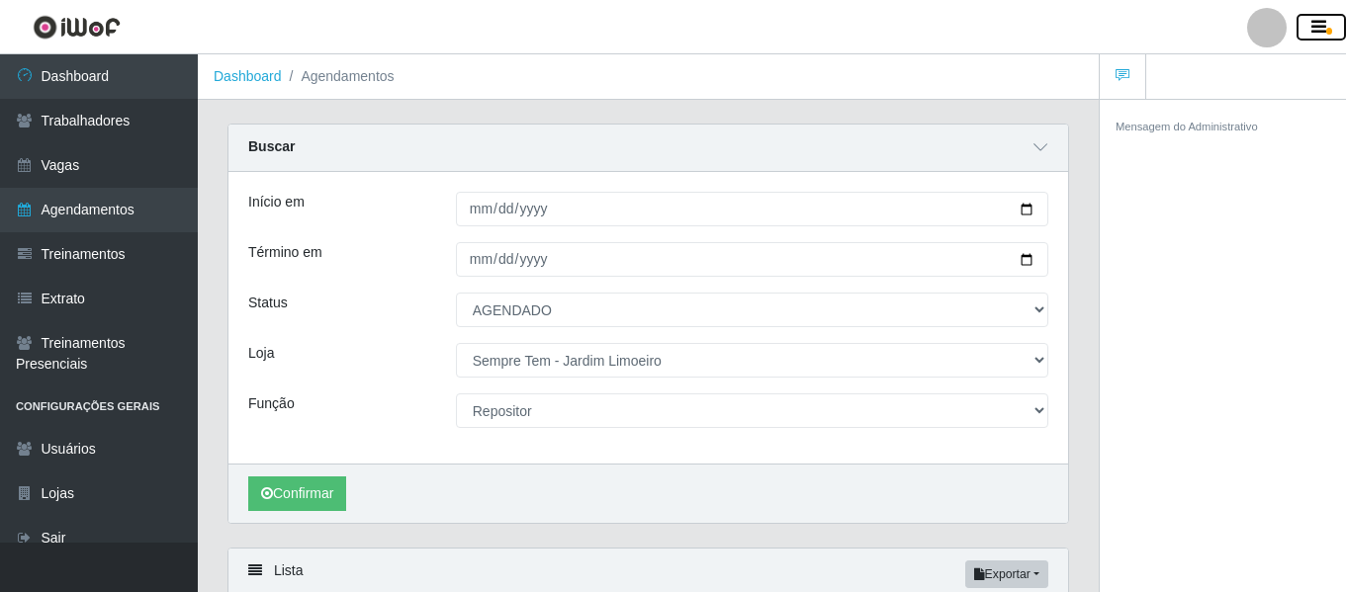
click at [1320, 31] on icon "button" at bounding box center [1318, 28] width 15 height 18
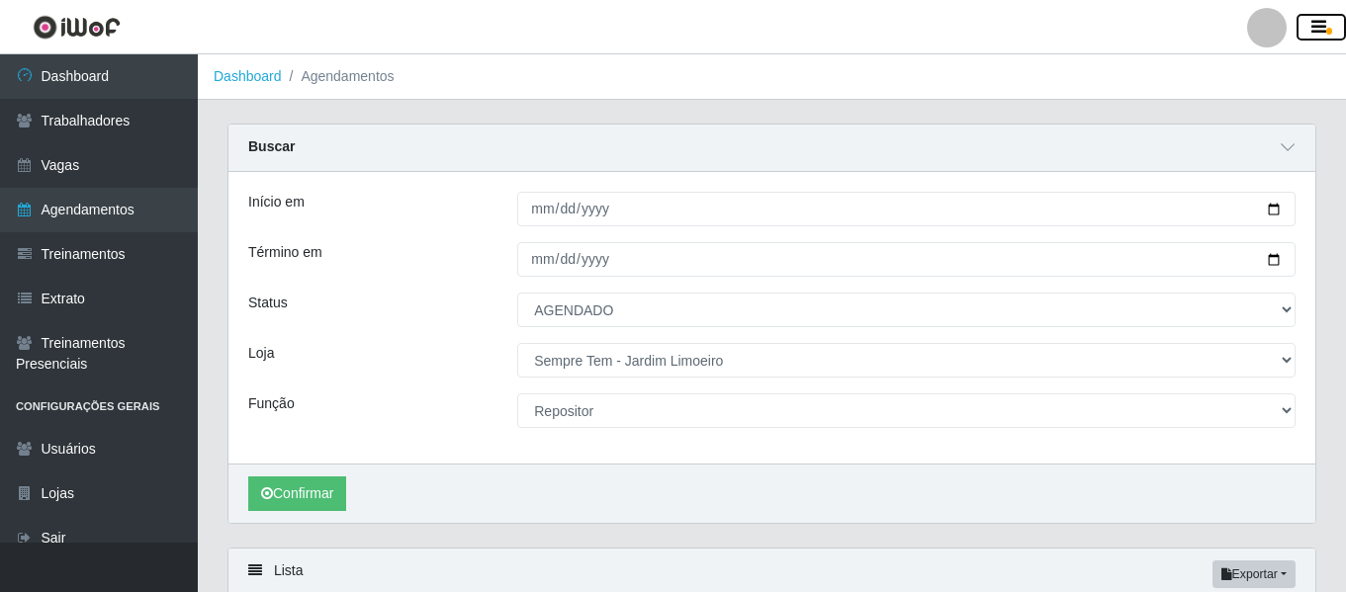
click at [1320, 31] on icon "button" at bounding box center [1318, 28] width 15 height 18
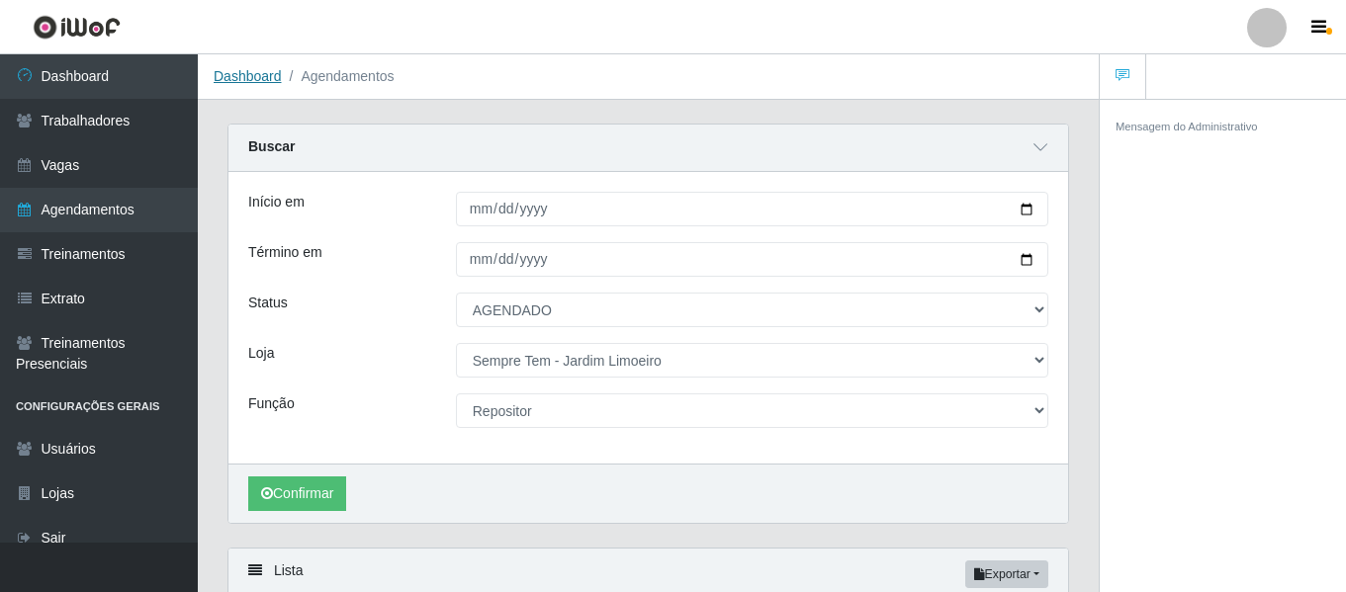
click at [242, 84] on link "Dashboard" at bounding box center [248, 76] width 68 height 16
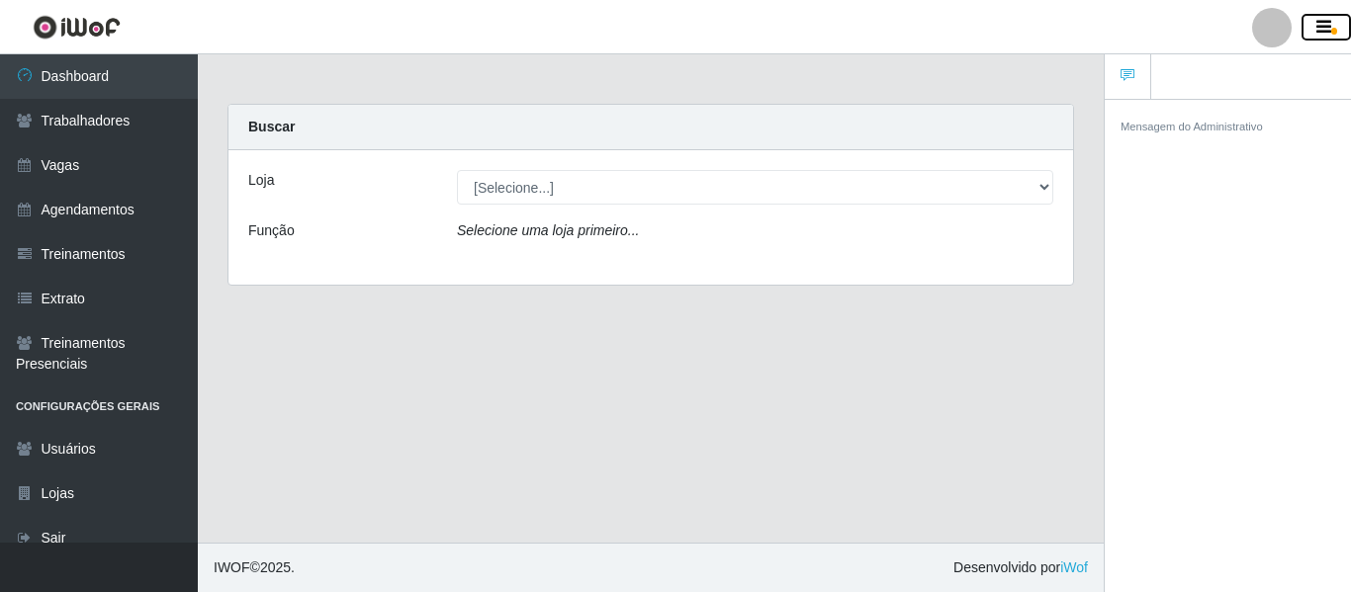
click at [1327, 28] on icon "button" at bounding box center [1323, 28] width 15 height 18
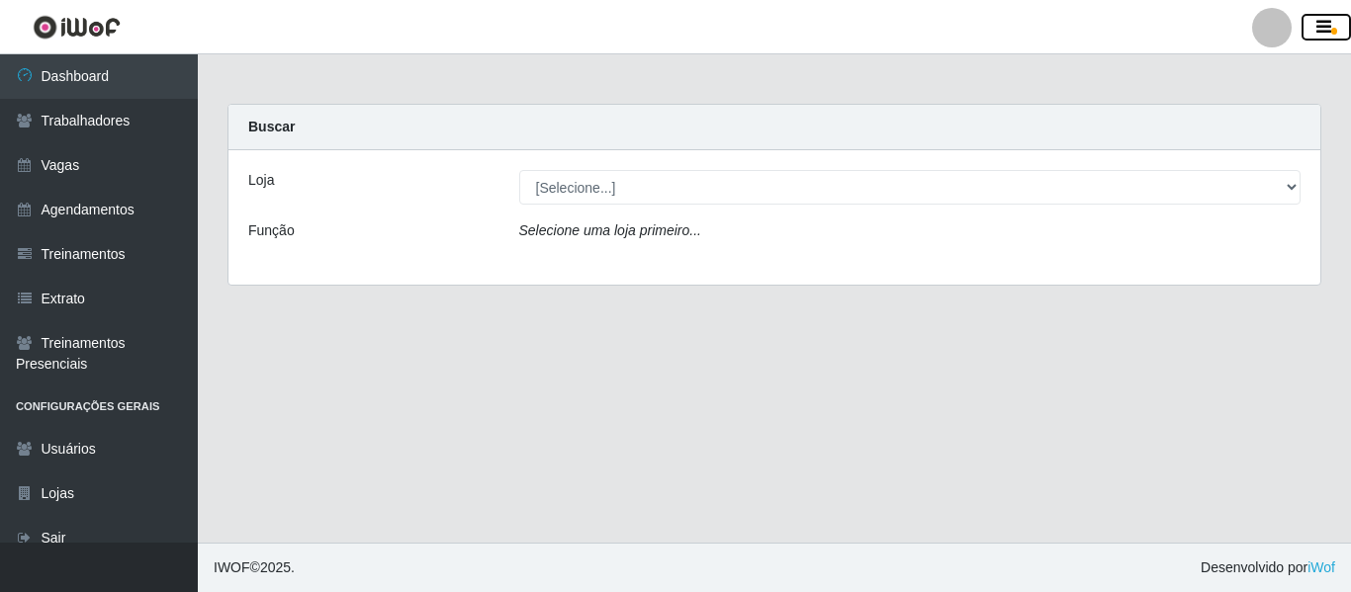
click at [1327, 28] on icon "button" at bounding box center [1323, 28] width 15 height 18
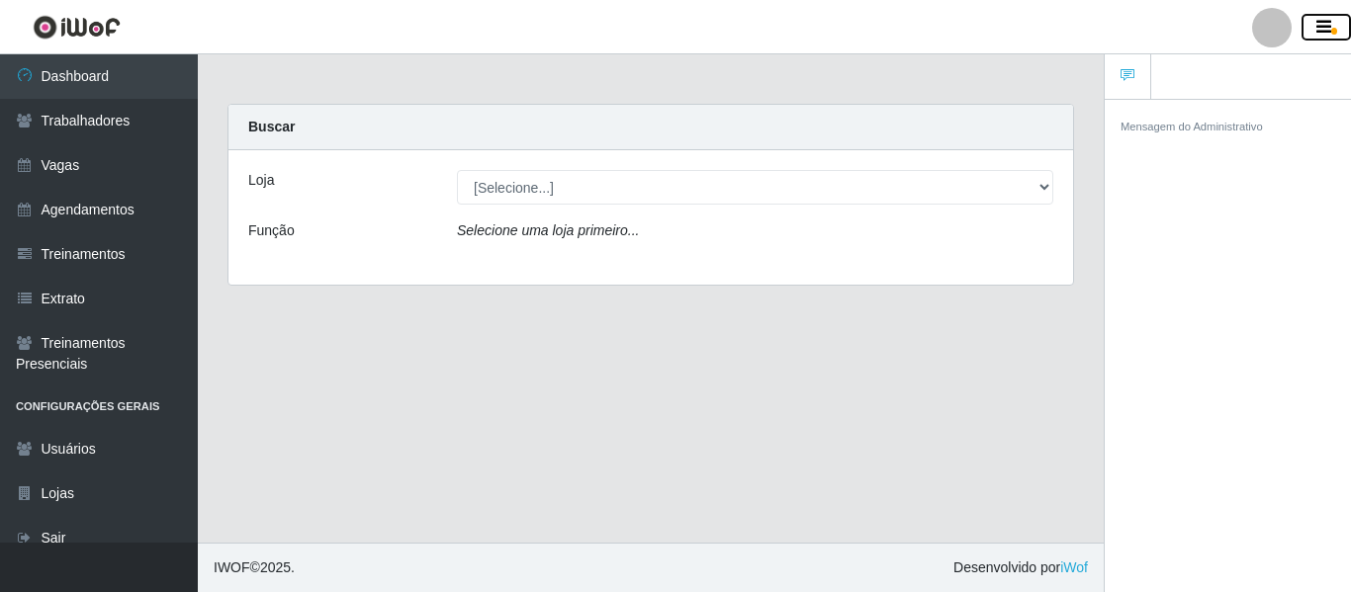
click at [1318, 20] on icon "button" at bounding box center [1323, 28] width 15 height 18
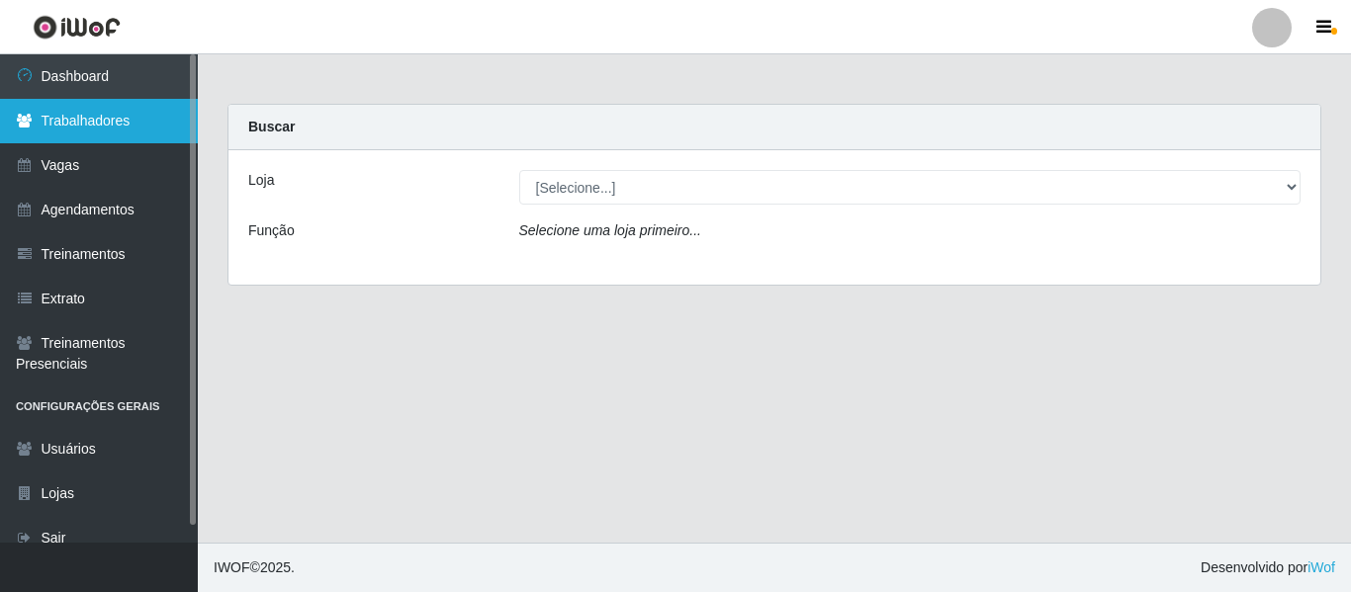
click at [82, 120] on link "Trabalhadores" at bounding box center [99, 121] width 198 height 44
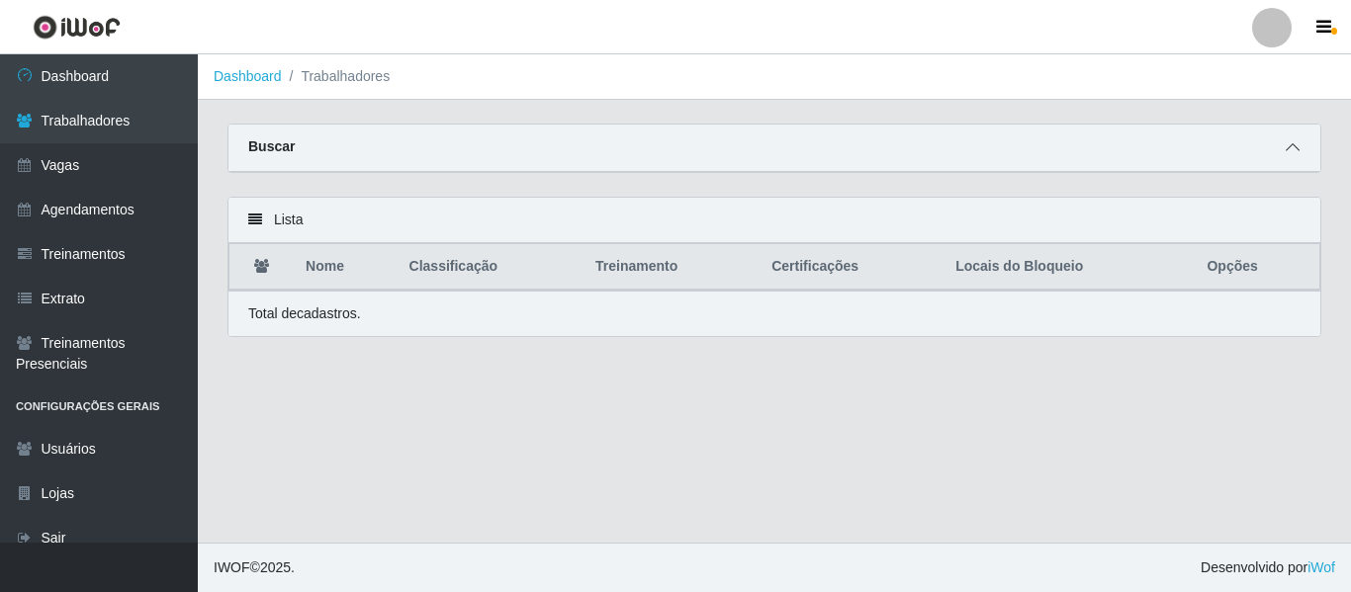
click at [1289, 154] on icon at bounding box center [1292, 147] width 14 height 14
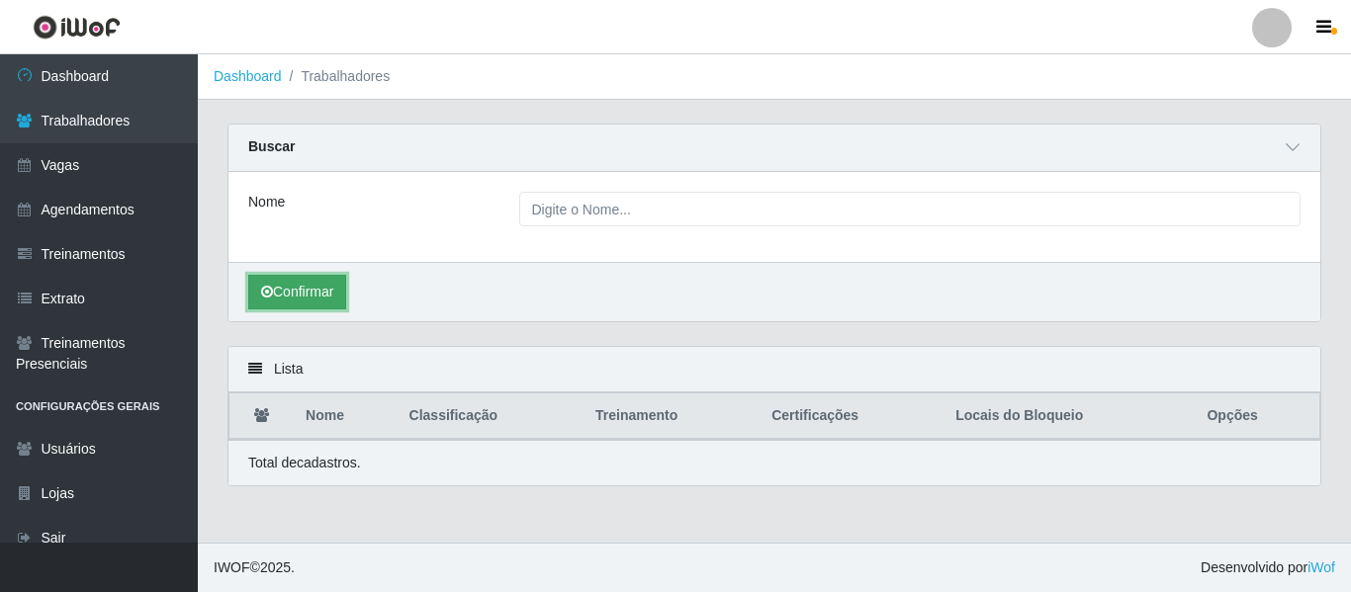
click at [314, 280] on button "Confirmar" at bounding box center [297, 292] width 98 height 35
click at [298, 297] on button "Confirmar" at bounding box center [297, 292] width 98 height 35
click at [1298, 144] on icon at bounding box center [1292, 147] width 14 height 14
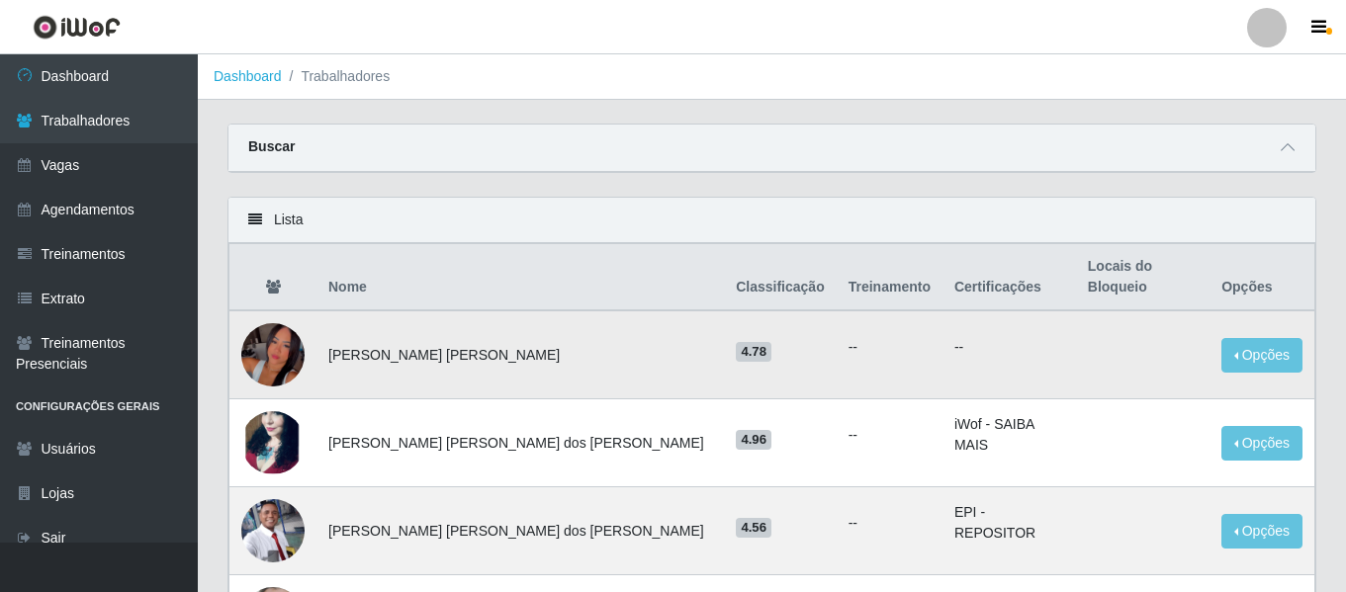
click at [275, 333] on img at bounding box center [272, 355] width 63 height 137
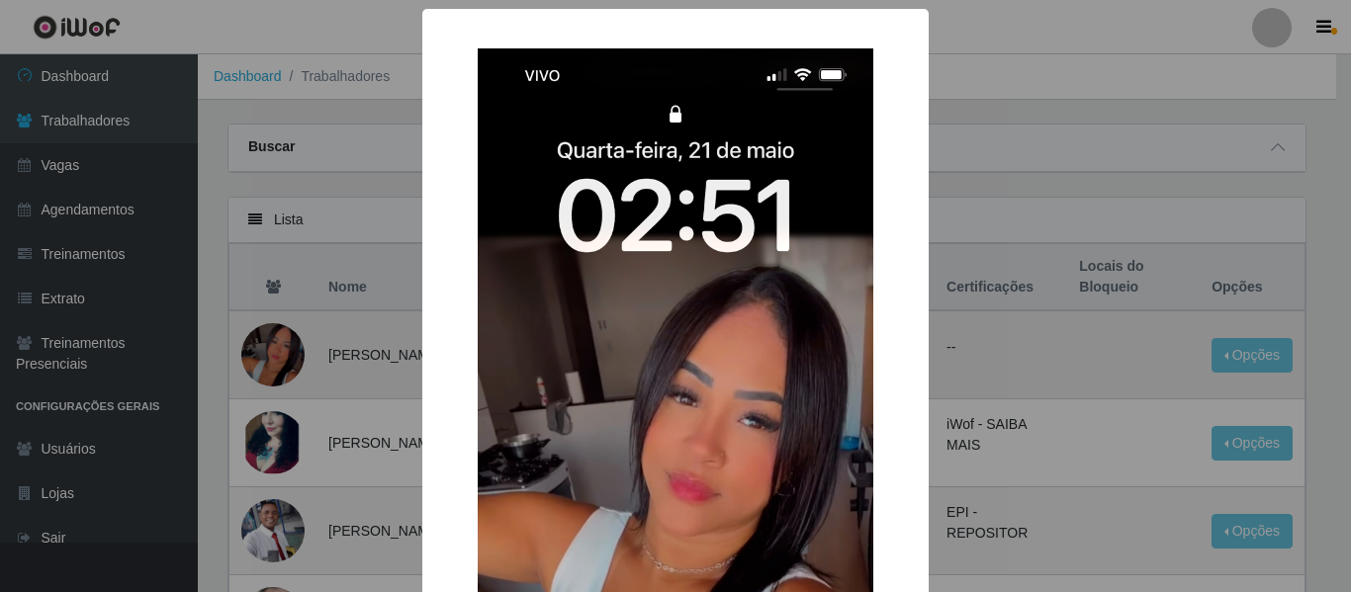
click at [275, 333] on div "× OK Cancel" at bounding box center [675, 296] width 1351 height 592
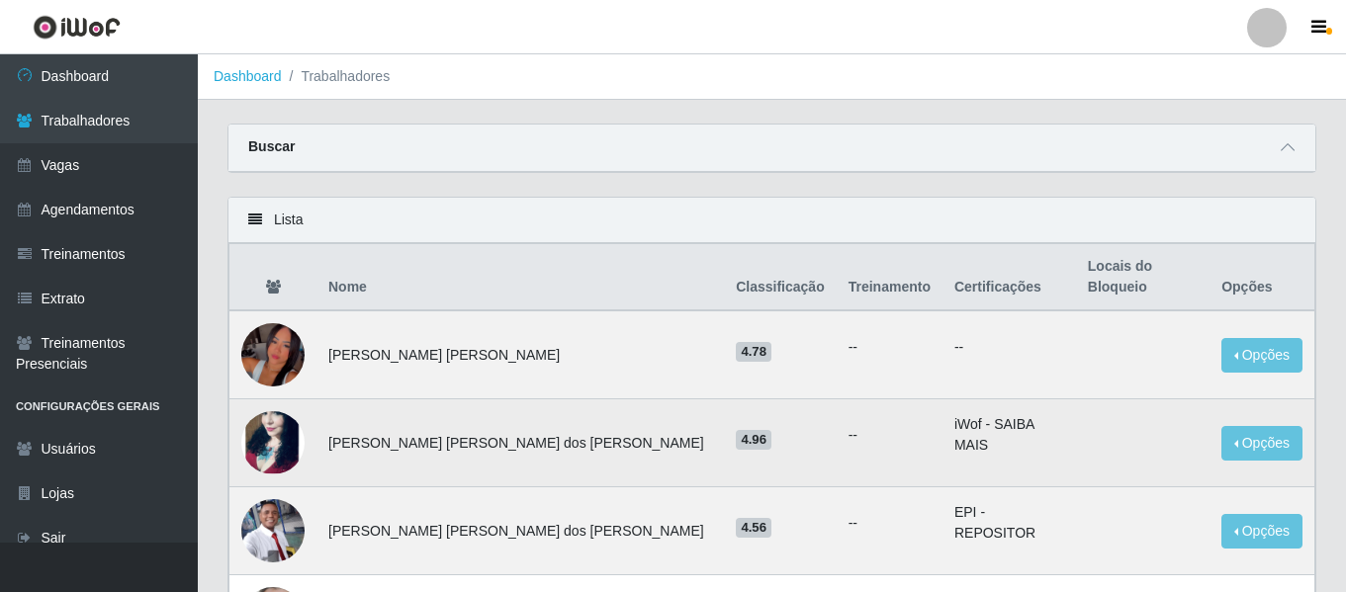
click at [276, 421] on img at bounding box center [272, 442] width 63 height 63
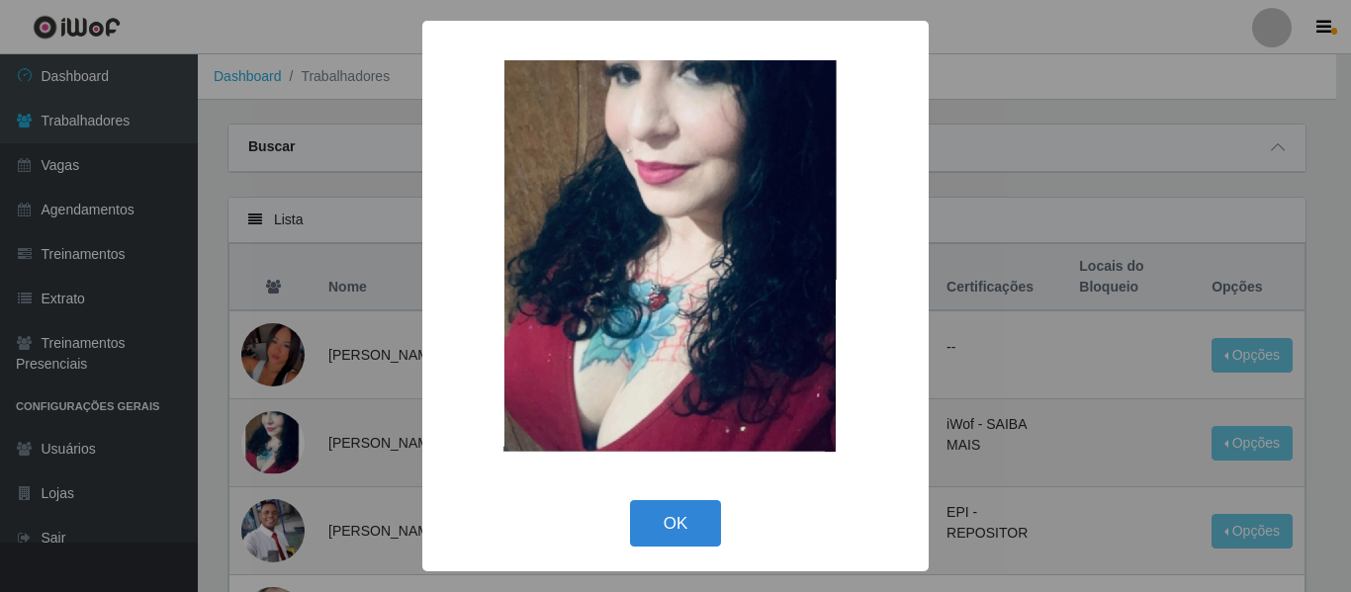
click at [276, 421] on div "× OK Cancel" at bounding box center [675, 296] width 1351 height 592
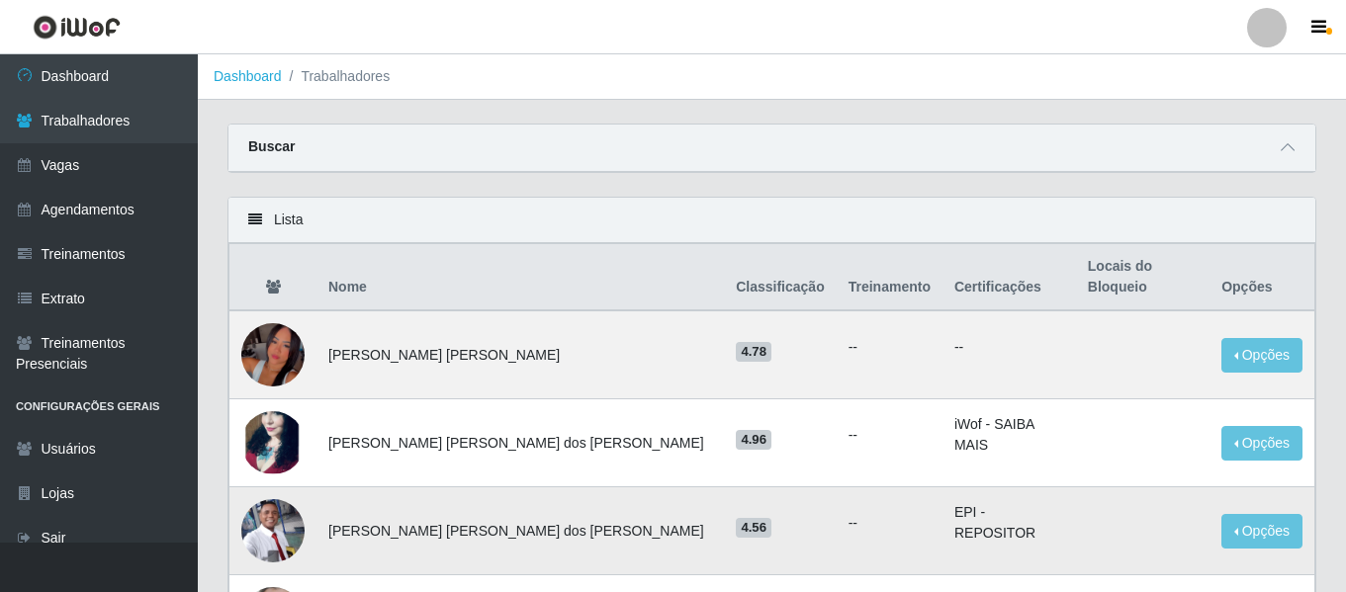
click at [277, 502] on img at bounding box center [272, 530] width 63 height 63
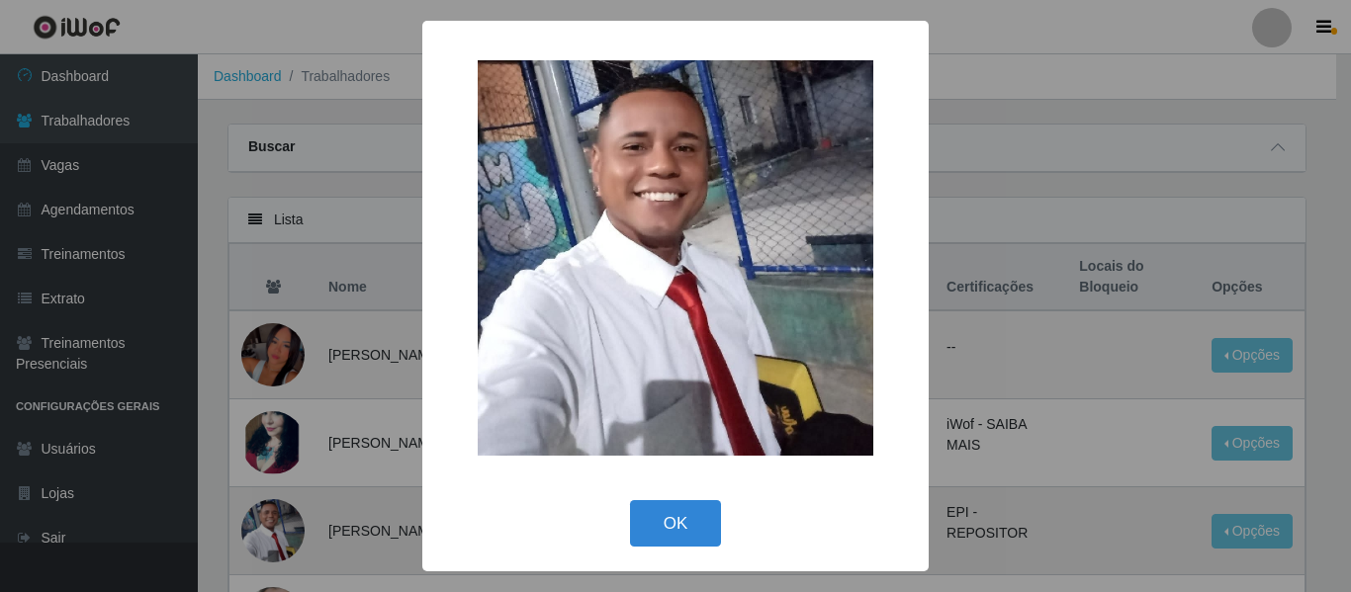
click at [277, 502] on div "× OK Cancel" at bounding box center [675, 296] width 1351 height 592
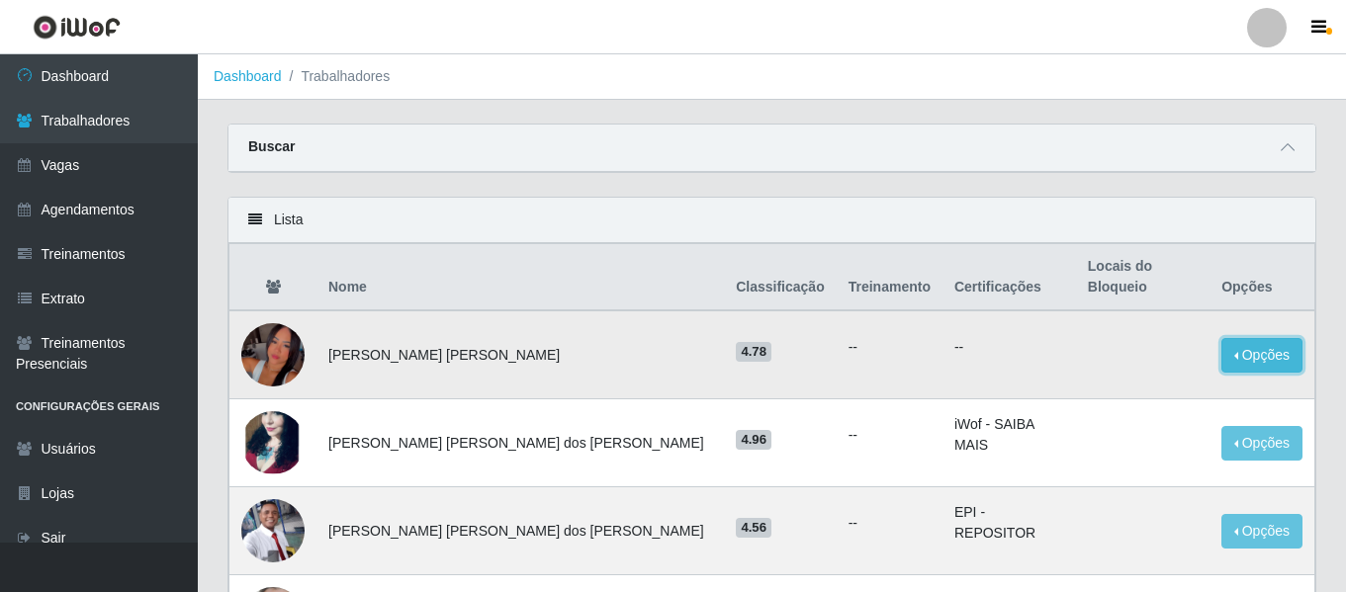
click at [1241, 338] on button "Opções" at bounding box center [1261, 355] width 81 height 35
click at [1283, 150] on icon at bounding box center [1287, 147] width 14 height 14
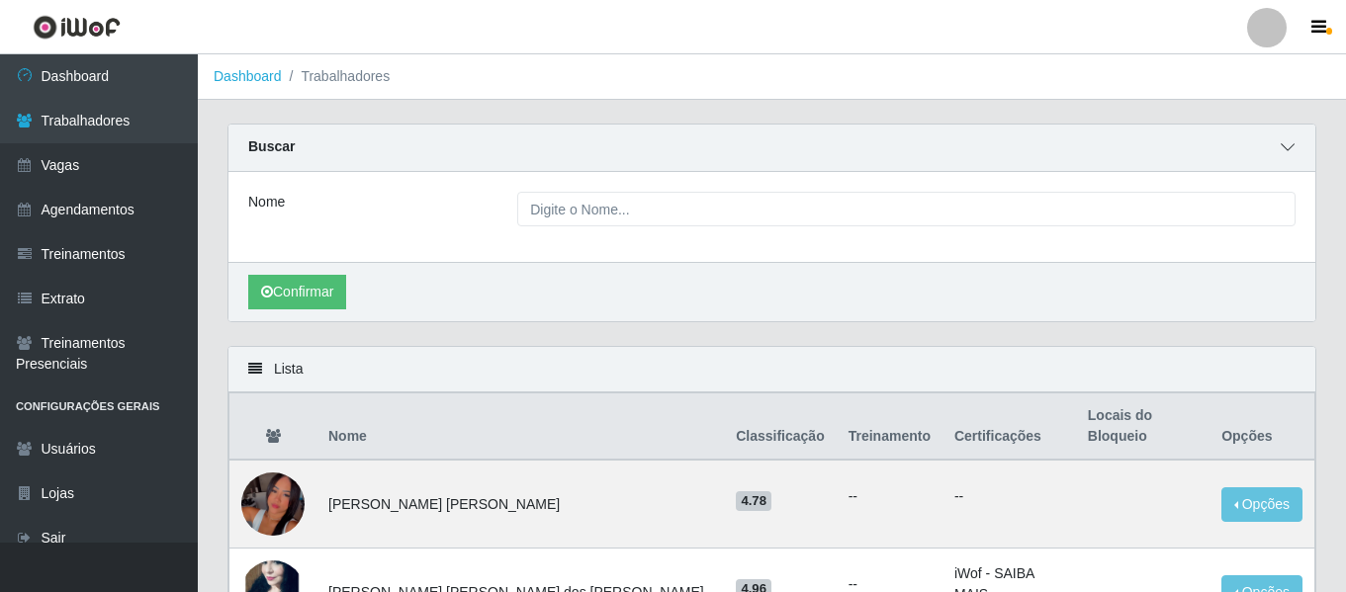
click at [1283, 150] on icon at bounding box center [1287, 147] width 14 height 14
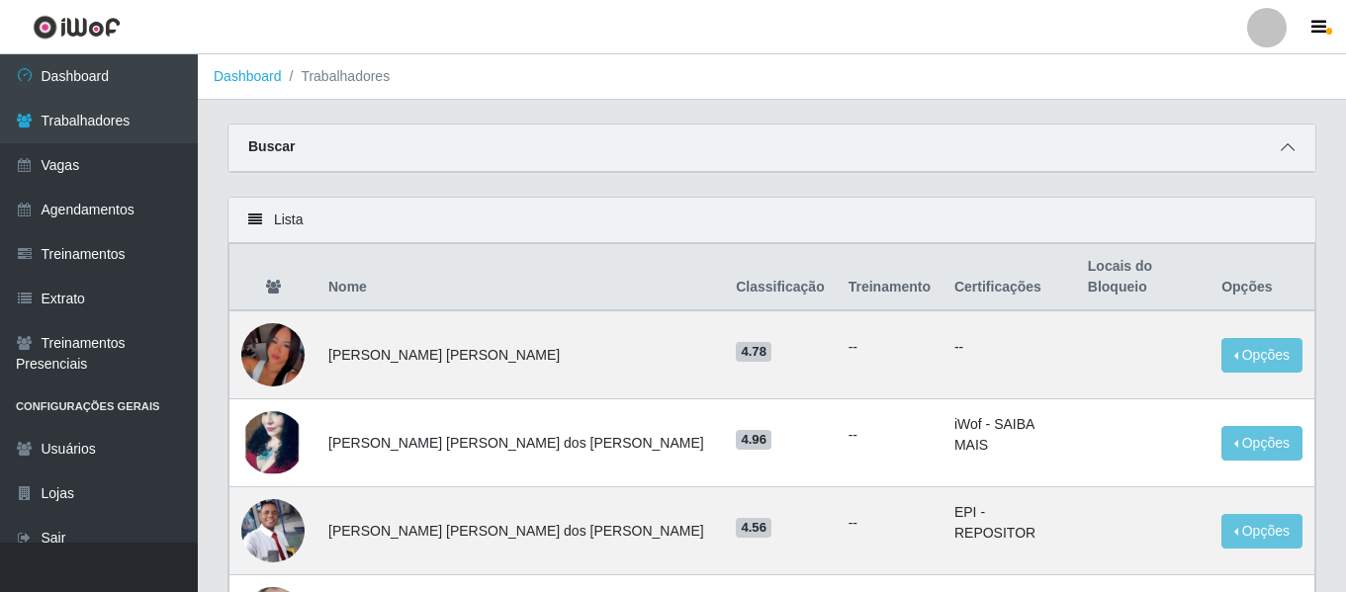
click at [1283, 150] on icon at bounding box center [1287, 147] width 14 height 14
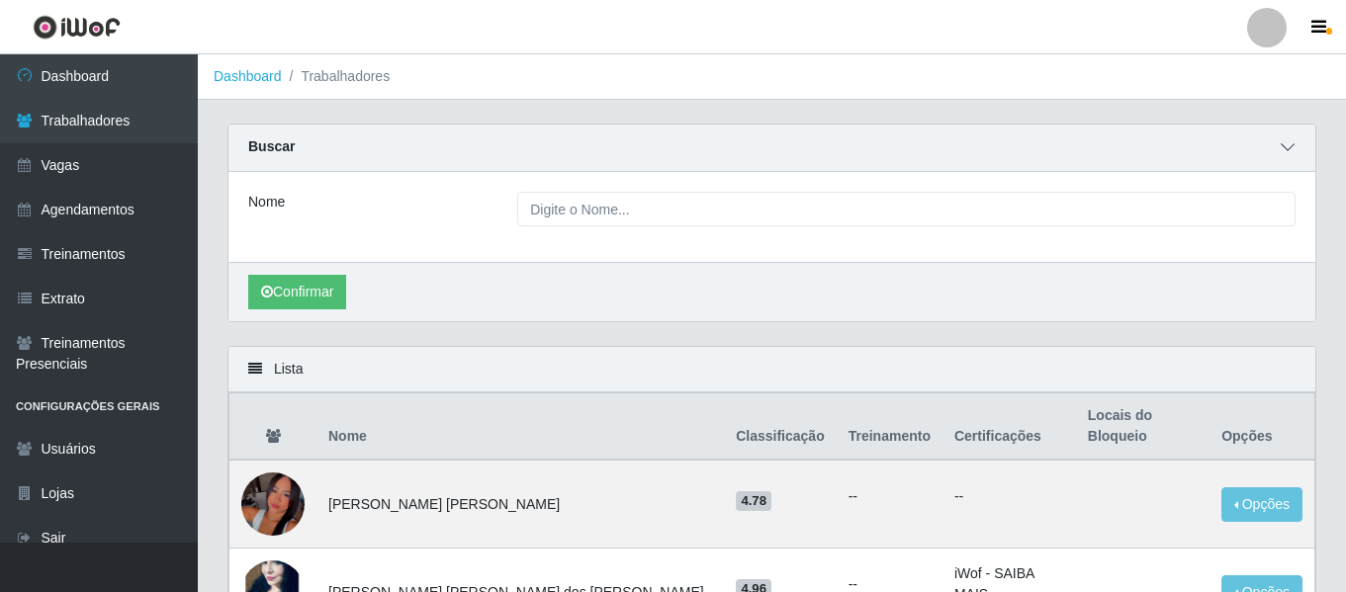
click at [1283, 150] on icon at bounding box center [1287, 147] width 14 height 14
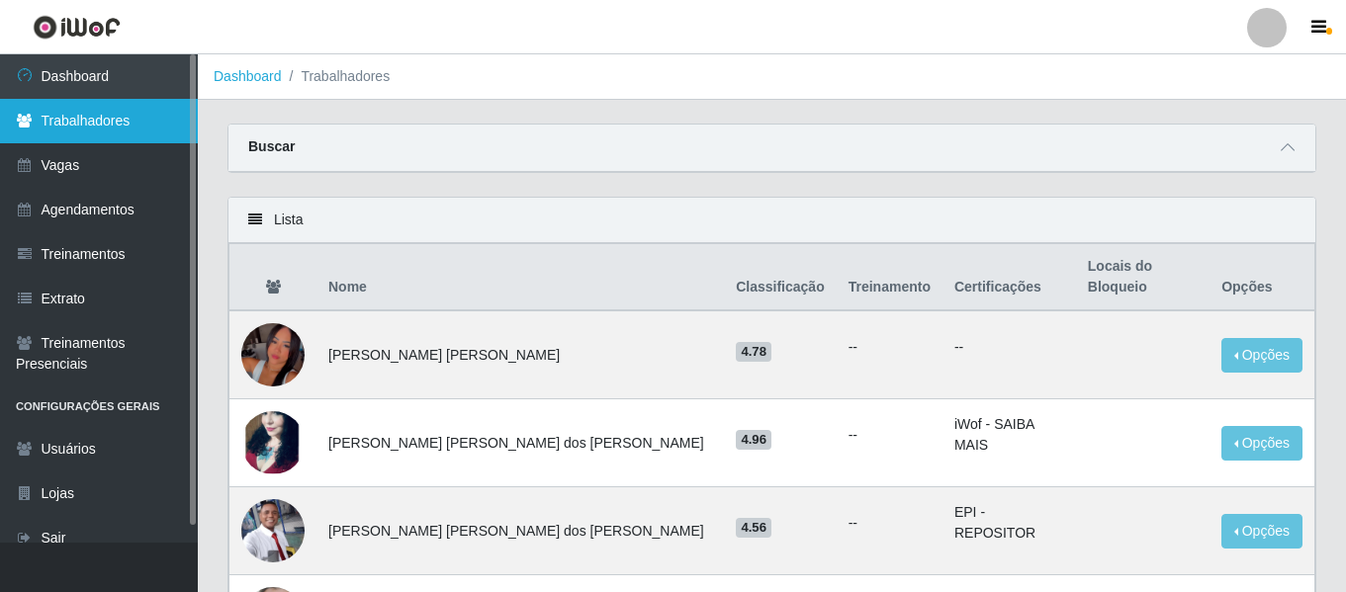
click at [95, 128] on link "Trabalhadores" at bounding box center [99, 121] width 198 height 44
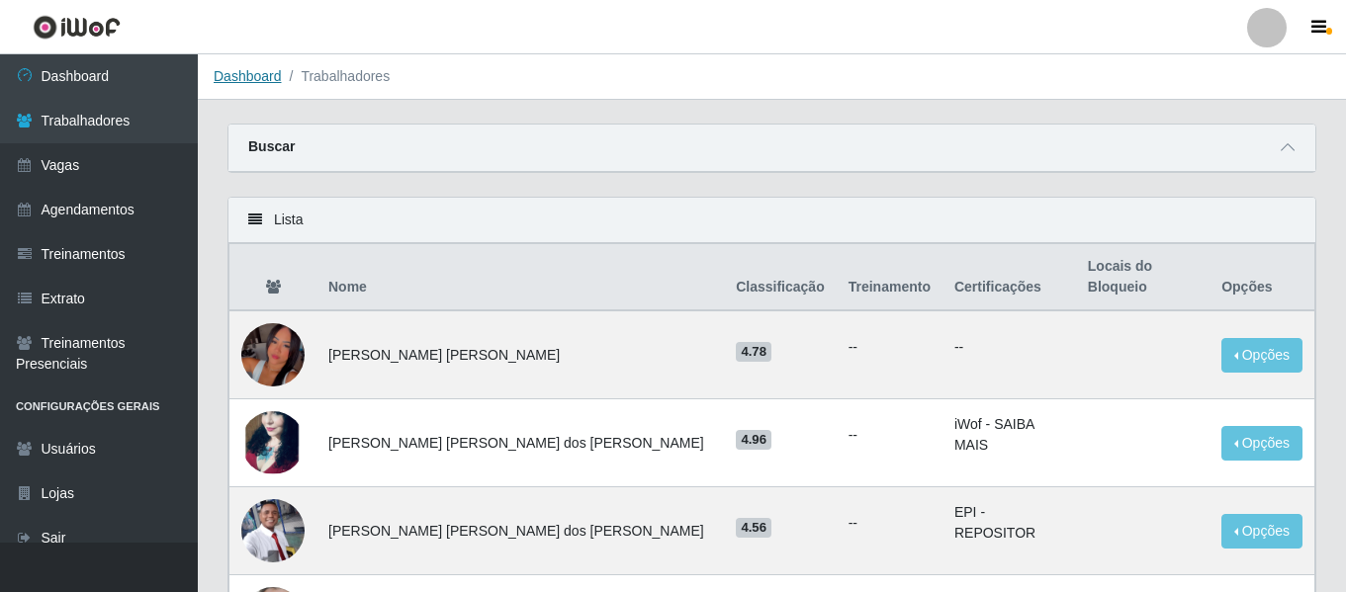
click at [259, 78] on link "Dashboard" at bounding box center [248, 76] width 68 height 16
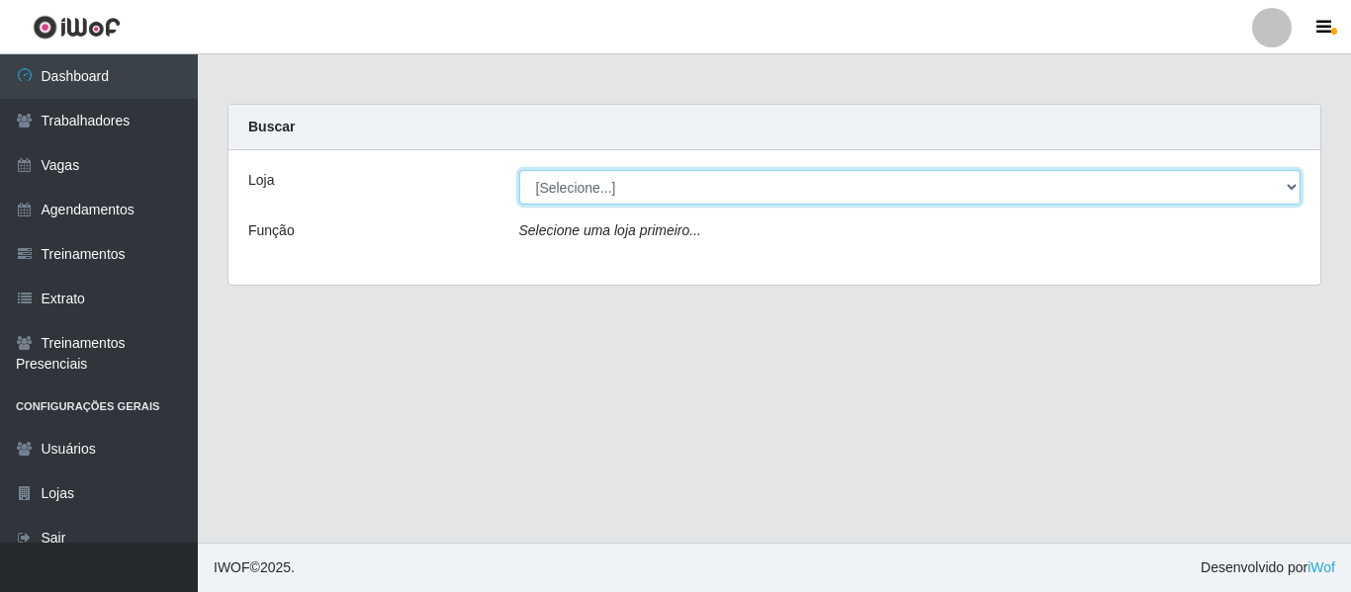
click at [1295, 190] on select "[Selecione...] Sempre Tem - [GEOGRAPHIC_DATA]" at bounding box center [910, 187] width 782 height 35
select select "508"
click at [519, 170] on select "[Selecione...] Sempre Tem - [GEOGRAPHIC_DATA]" at bounding box center [910, 187] width 782 height 35
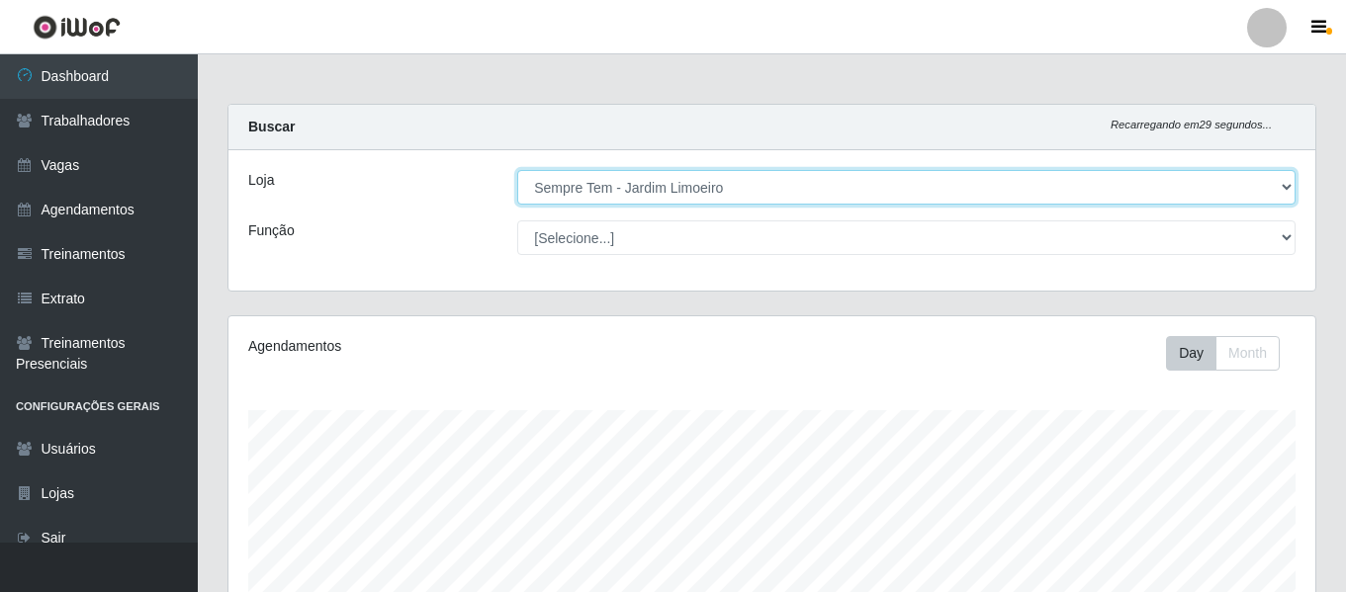
scroll to position [410, 1087]
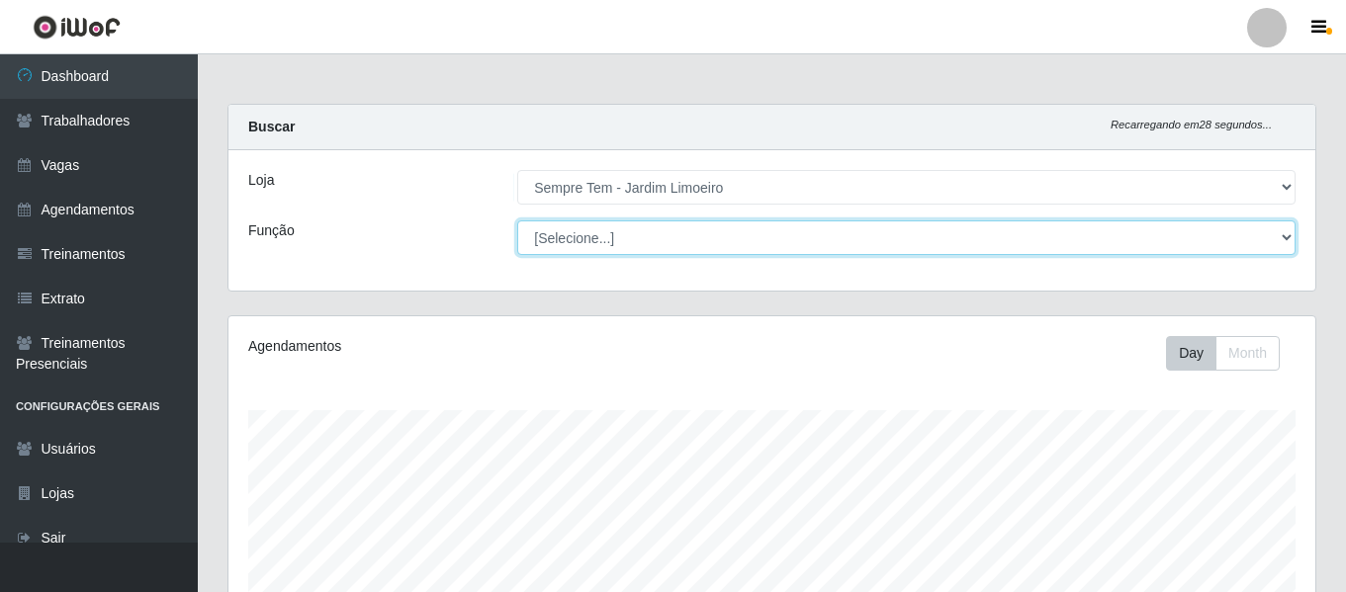
click at [1285, 239] on select "[Selecione...] Embalador Embalador + Embalador ++ Repositor Repositor + Reposit…" at bounding box center [906, 237] width 778 height 35
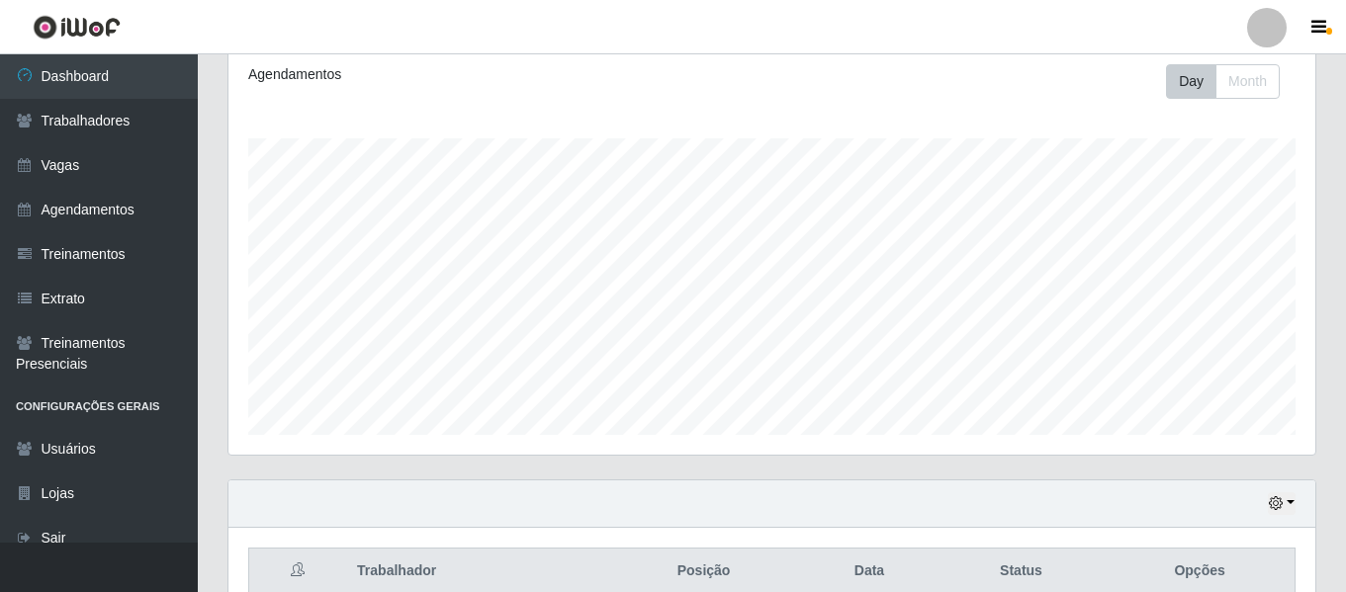
scroll to position [369, 0]
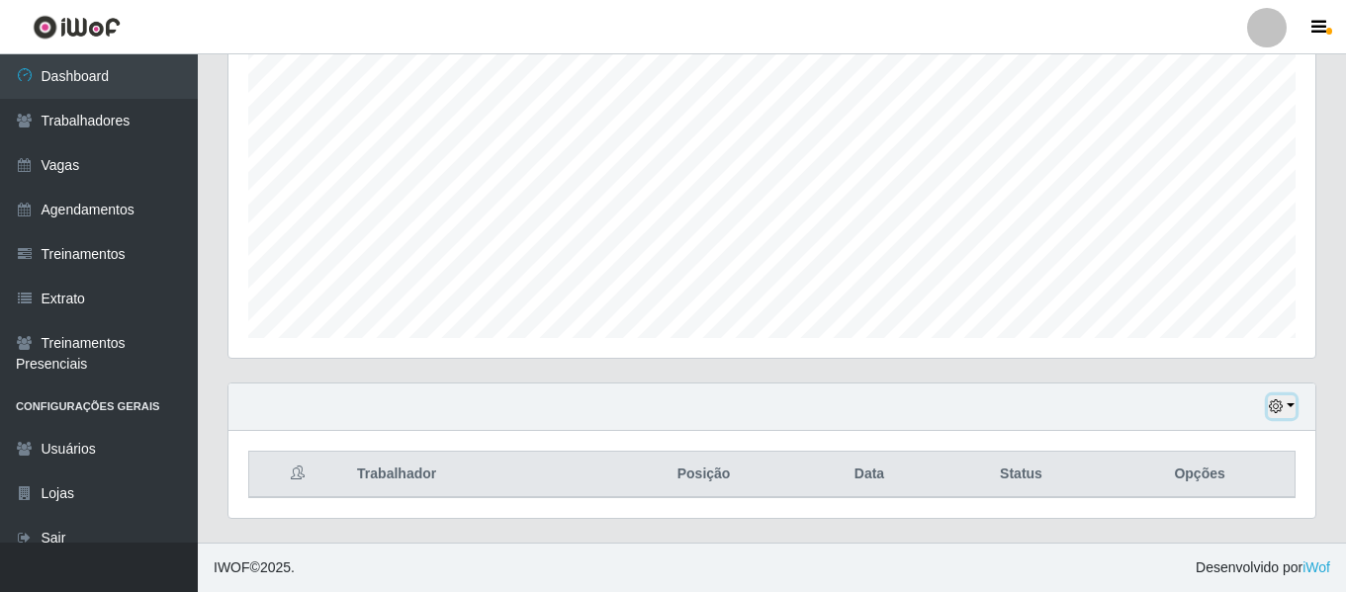
click at [1286, 404] on button "button" at bounding box center [1281, 406] width 28 height 23
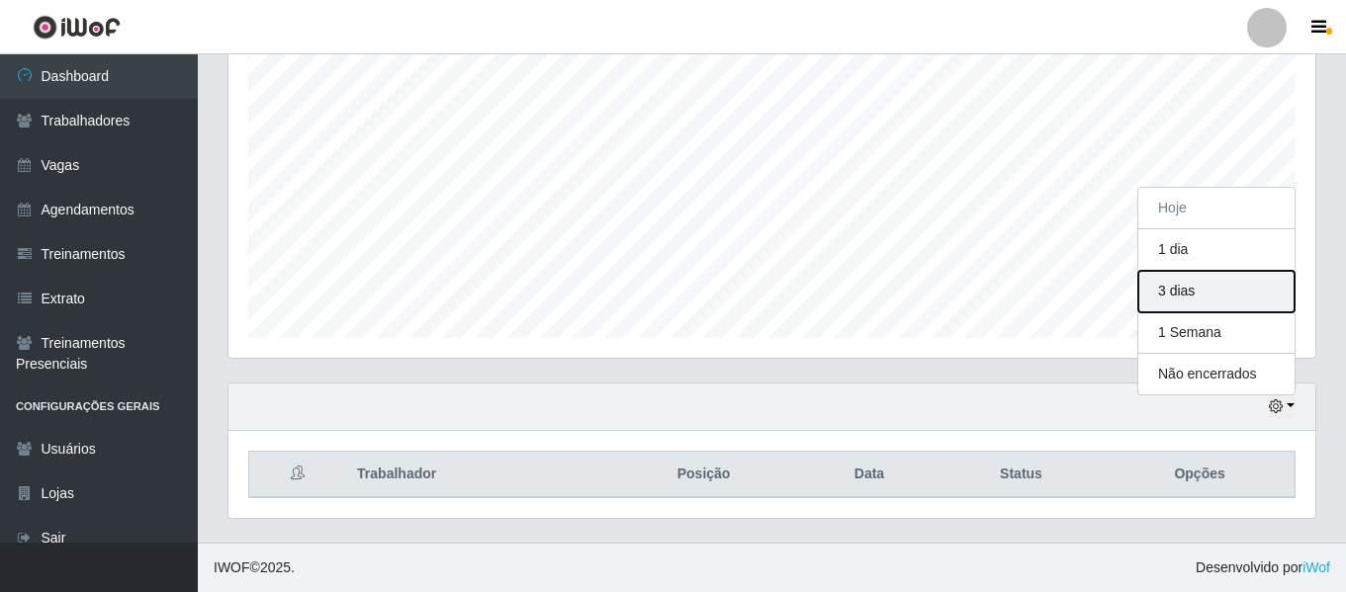
click at [1180, 295] on button "3 dias" at bounding box center [1216, 292] width 156 height 42
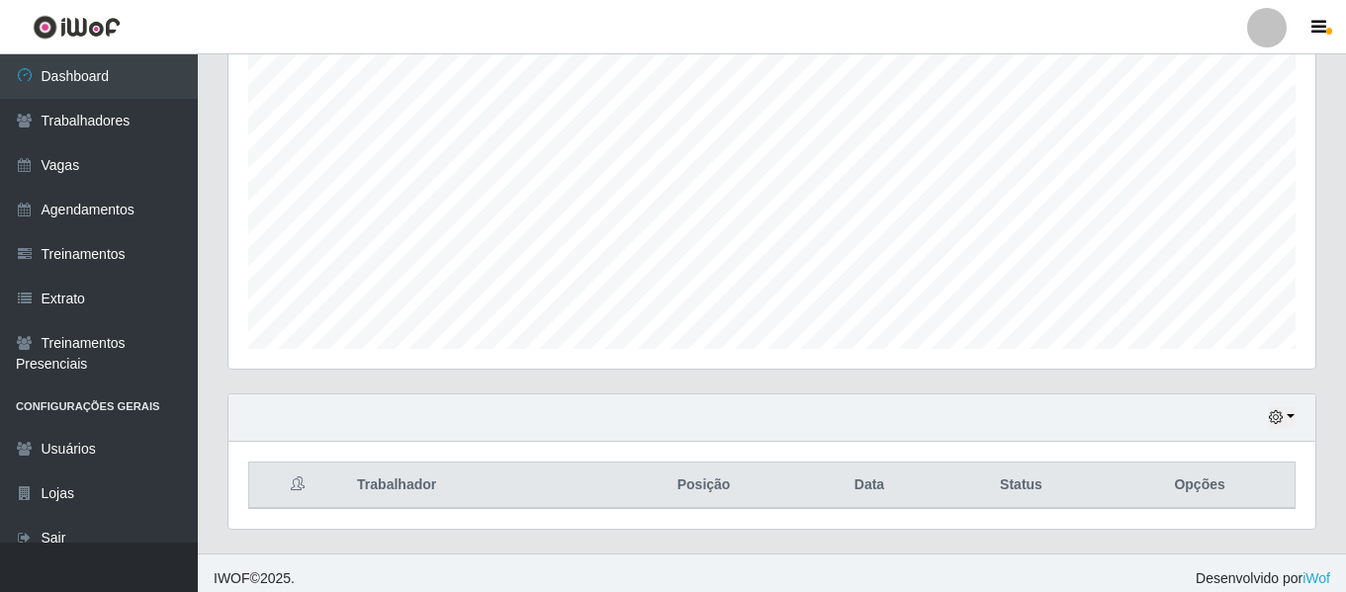
scroll to position [369, 0]
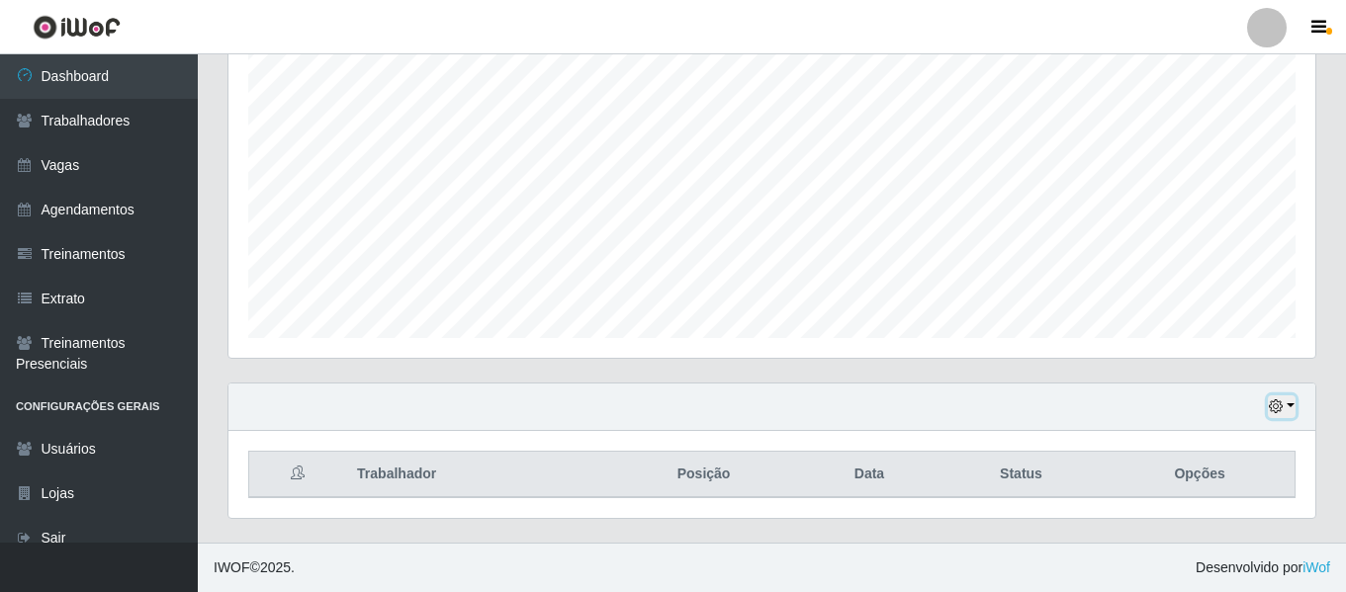
click at [1284, 405] on button "button" at bounding box center [1281, 406] width 28 height 23
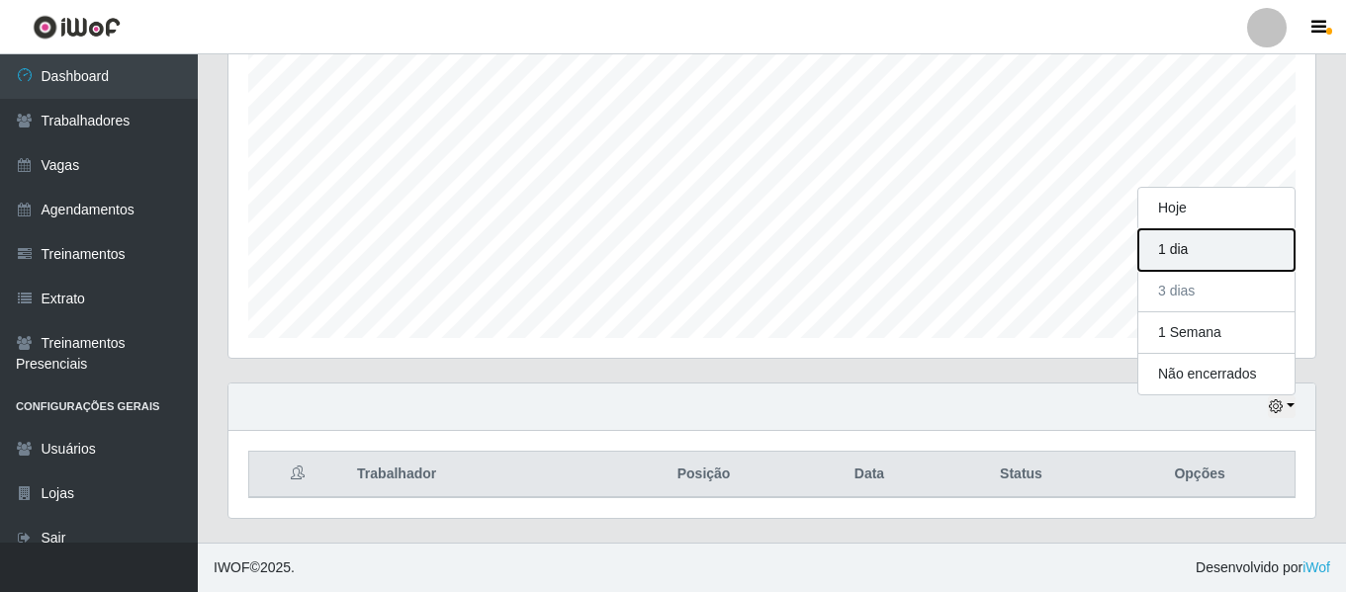
click at [1207, 245] on button "1 dia" at bounding box center [1216, 250] width 156 height 42
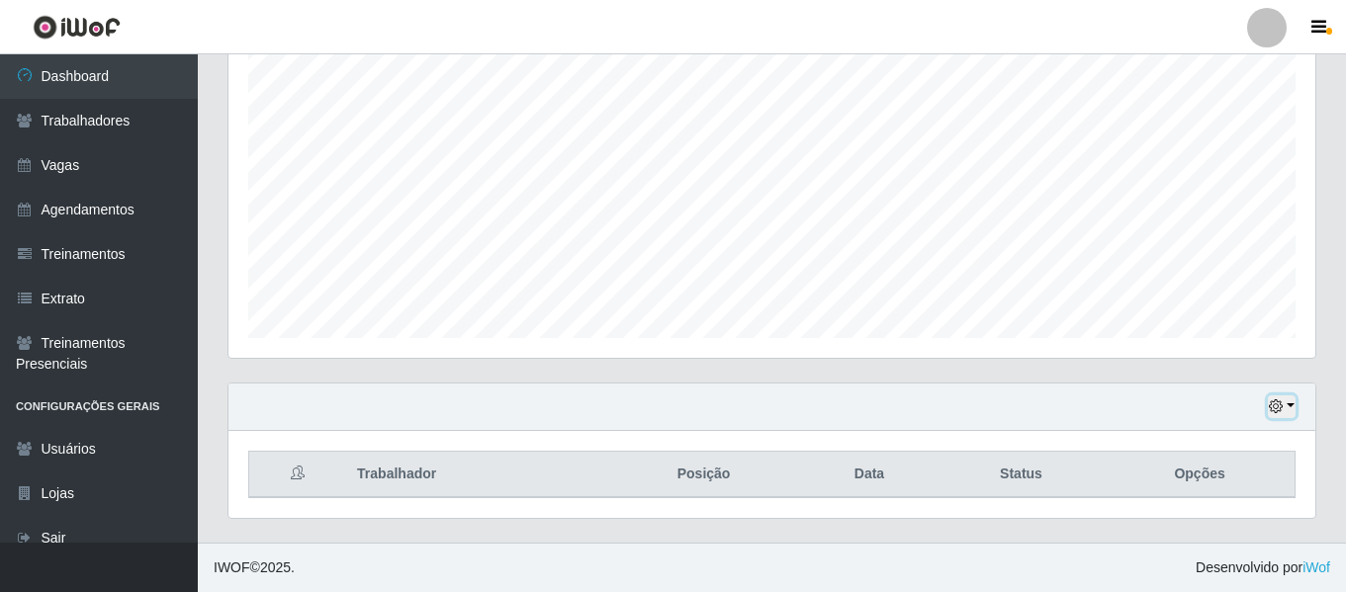
click at [1284, 402] on button "button" at bounding box center [1281, 406] width 28 height 23
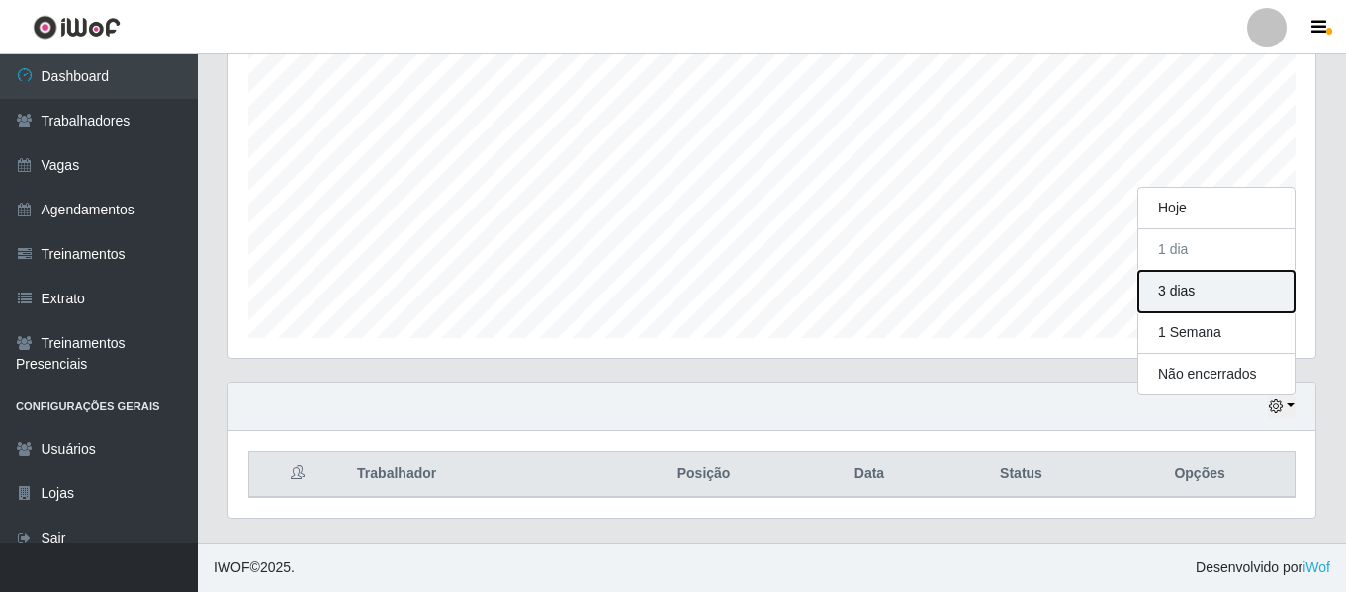
click at [1242, 297] on button "3 dias" at bounding box center [1216, 292] width 156 height 42
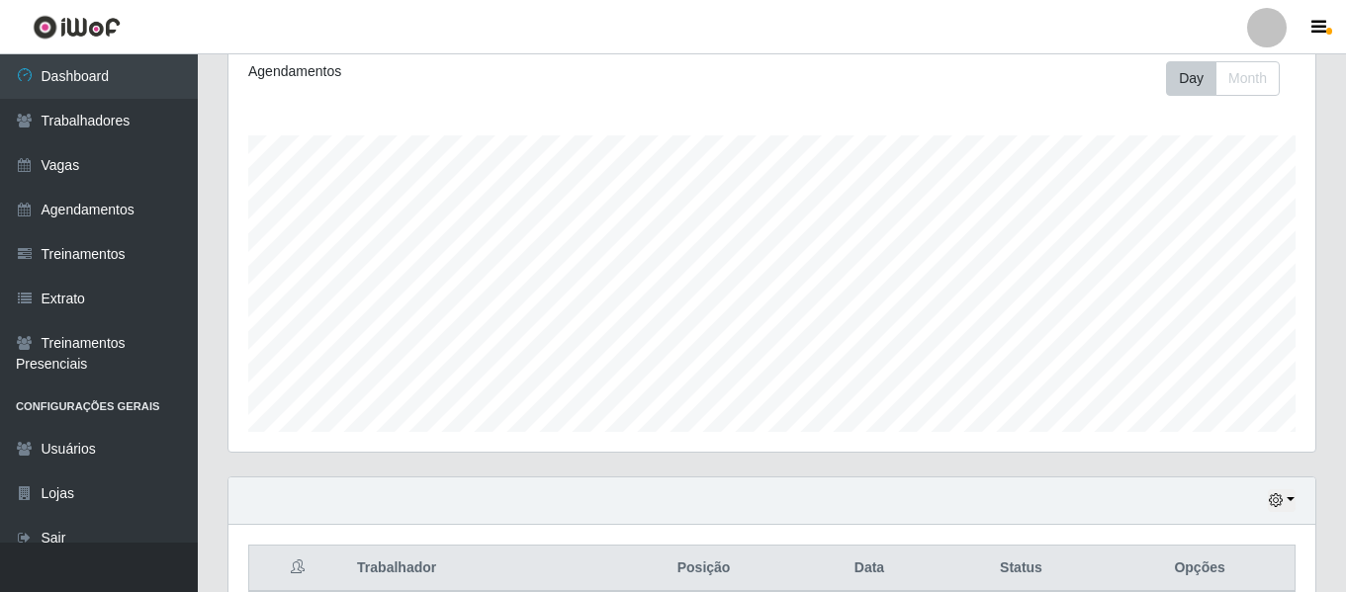
scroll to position [369, 0]
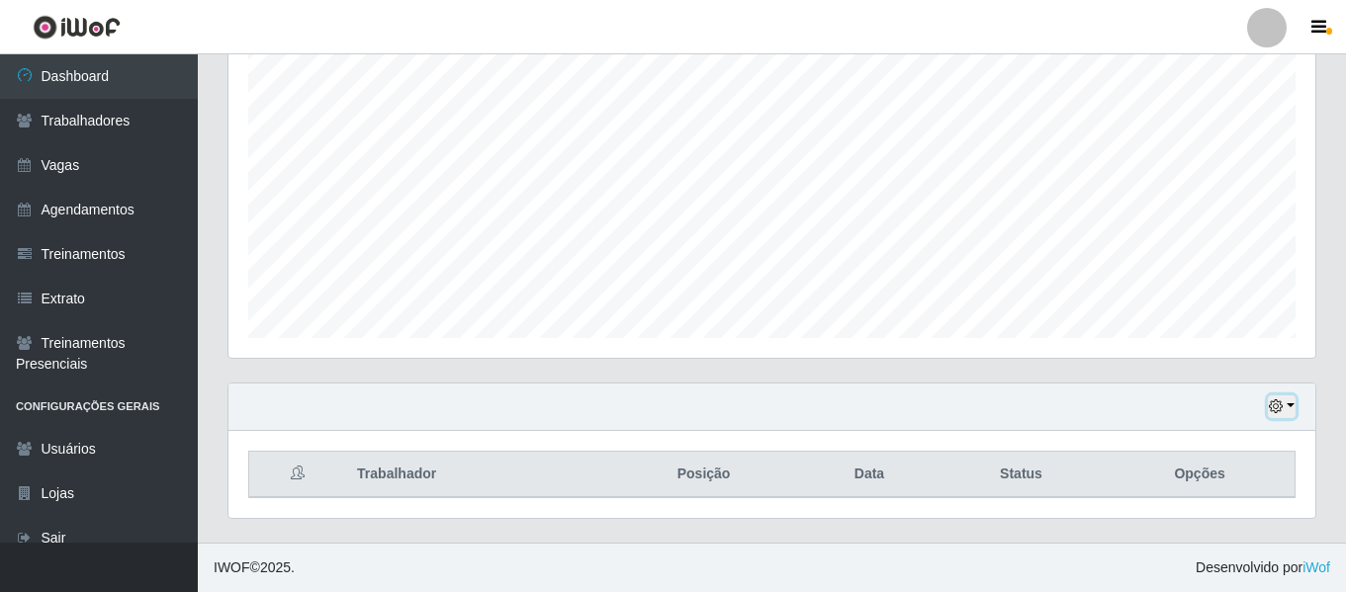
click at [1287, 402] on button "button" at bounding box center [1281, 406] width 28 height 23
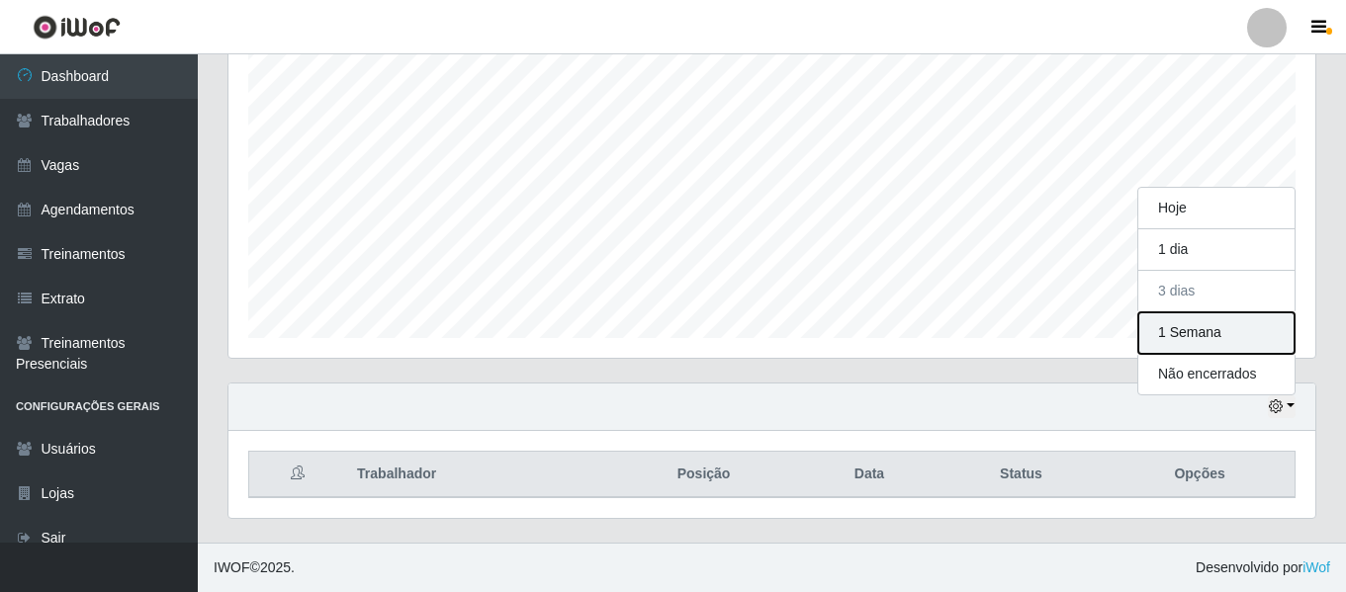
click at [1201, 331] on button "1 Semana" at bounding box center [1216, 333] width 156 height 42
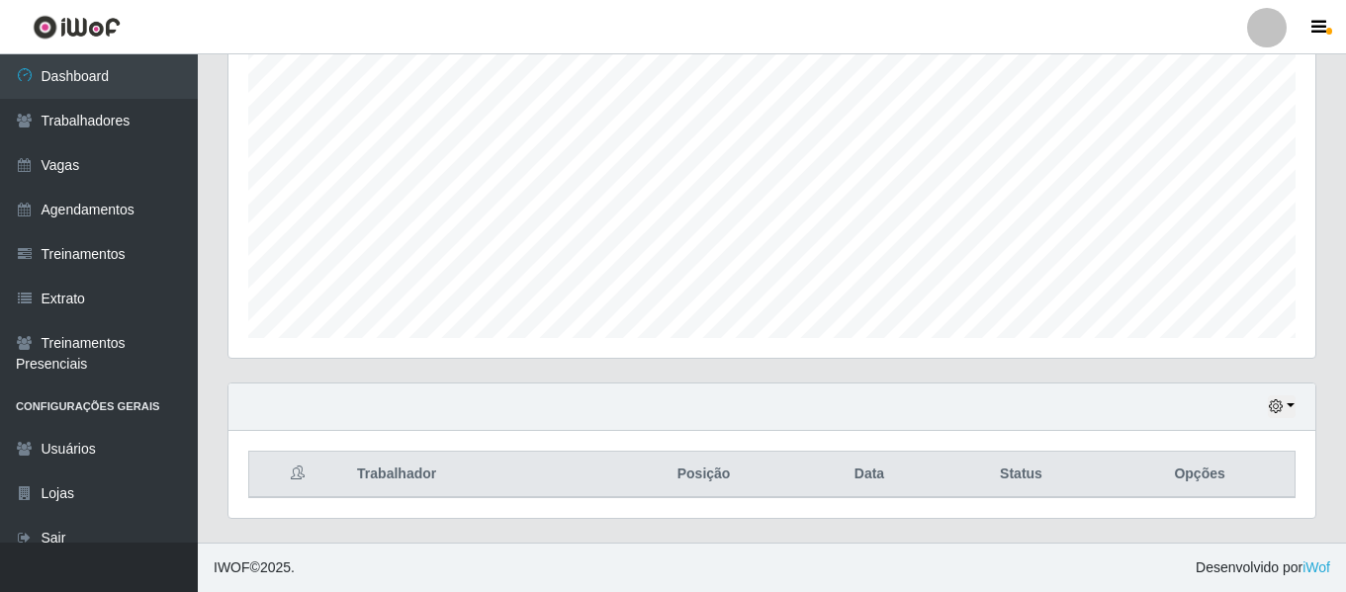
scroll to position [369, 0]
click at [1287, 410] on button "button" at bounding box center [1281, 406] width 28 height 23
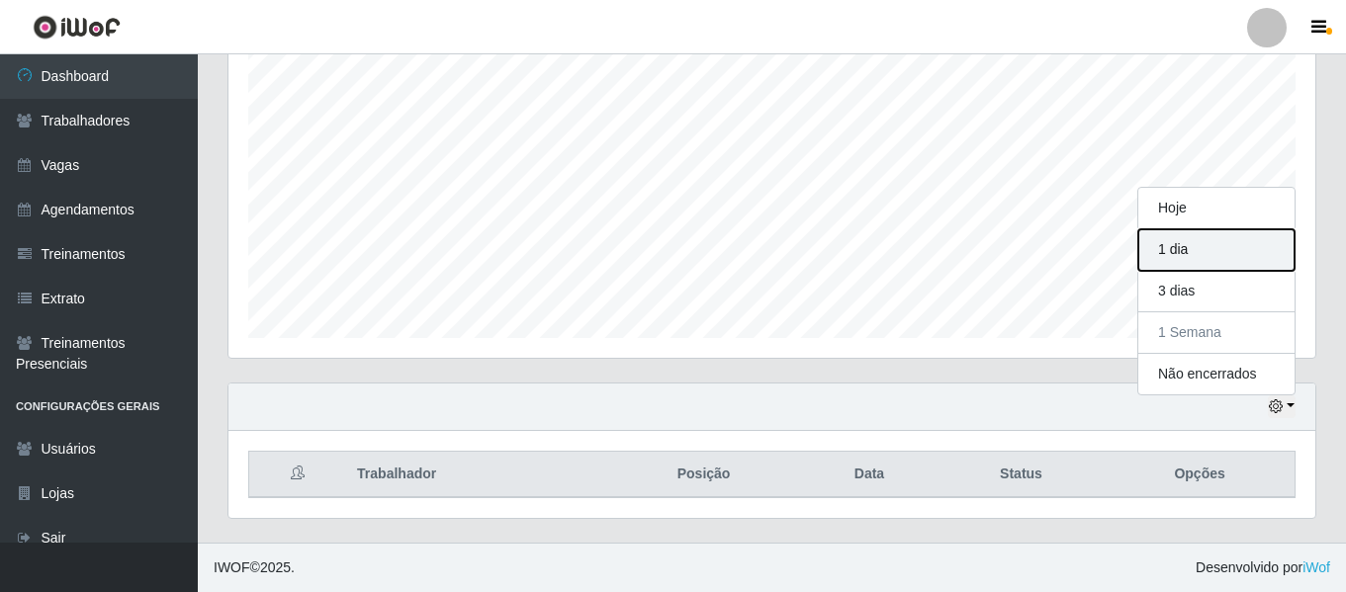
click at [1185, 254] on button "1 dia" at bounding box center [1216, 250] width 156 height 42
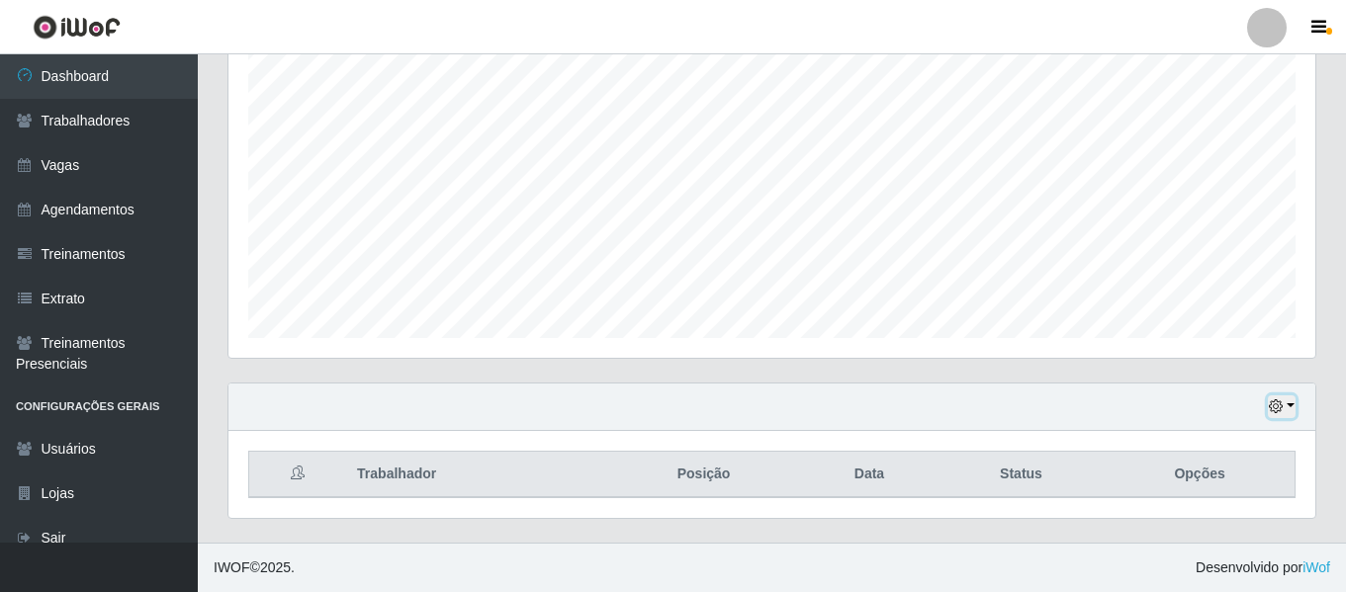
click at [1287, 402] on button "button" at bounding box center [1281, 406] width 28 height 23
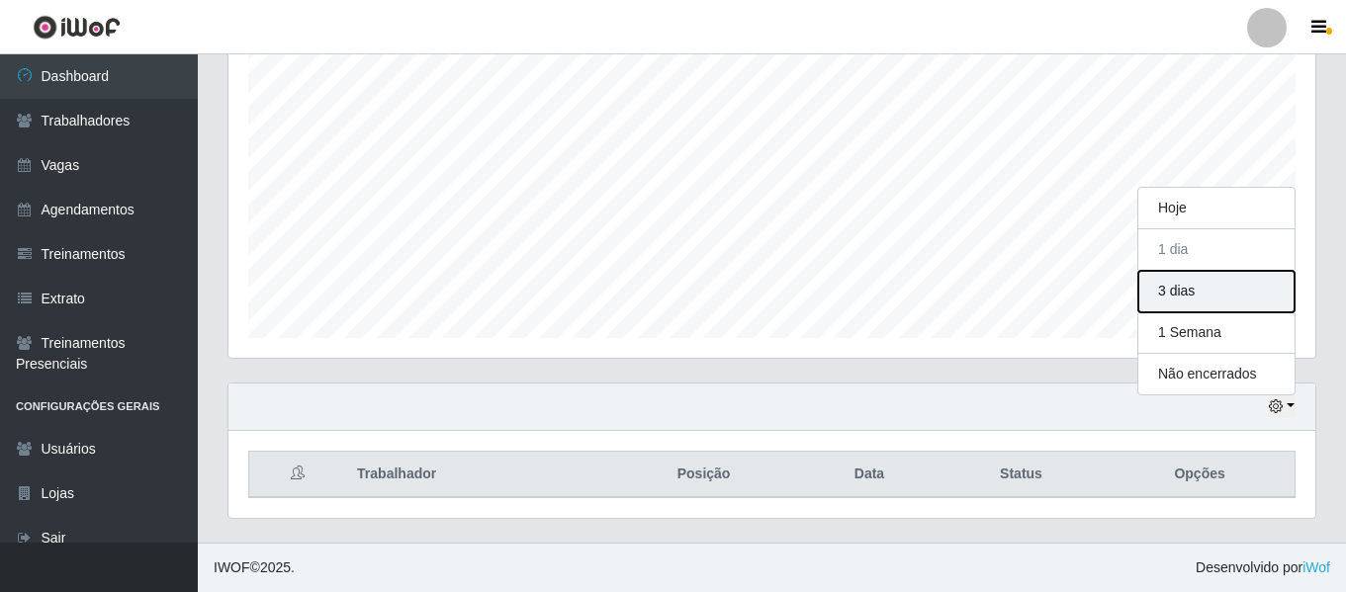
click at [1183, 298] on button "3 dias" at bounding box center [1216, 292] width 156 height 42
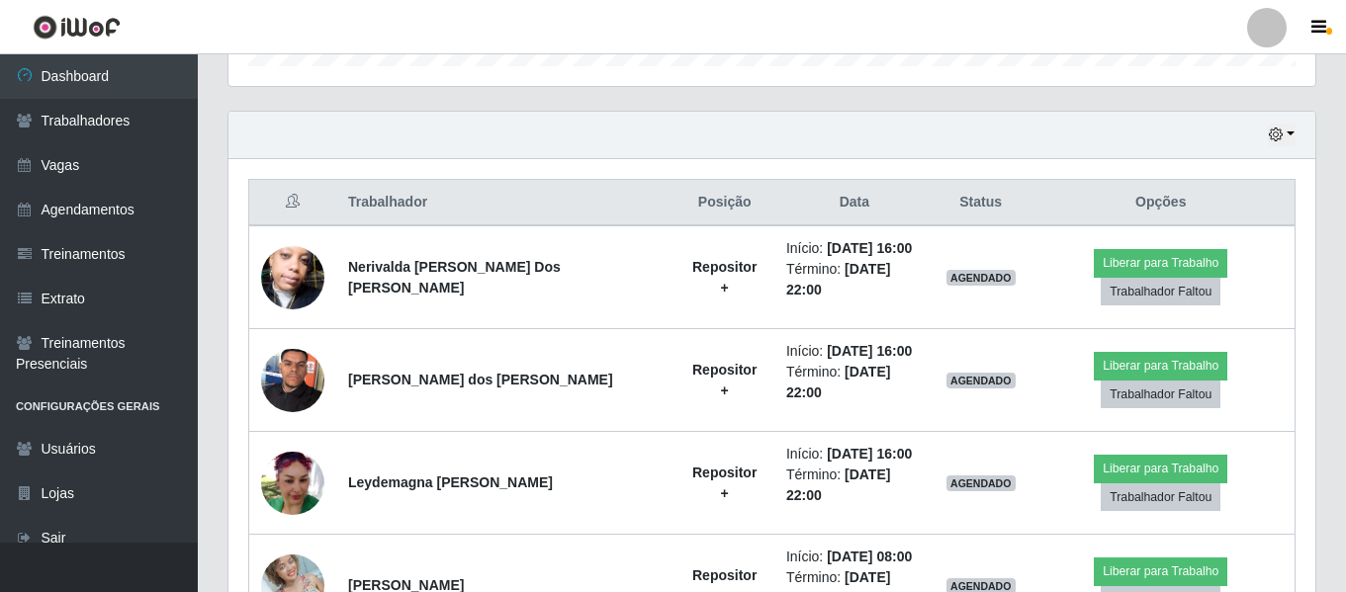
scroll to position [369, 0]
